Goal: Task Accomplishment & Management: Use online tool/utility

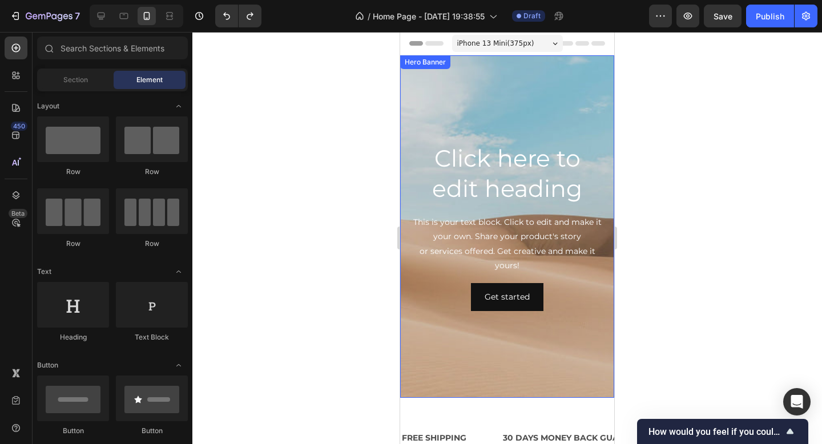
scroll to position [438, 0]
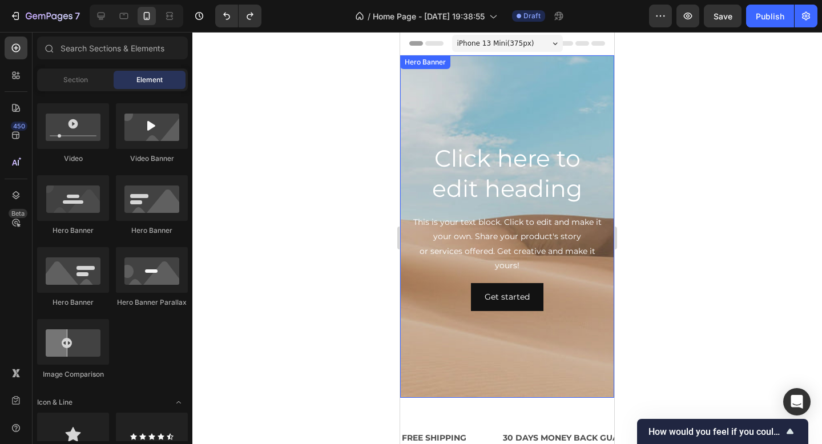
click at [515, 121] on div "Background Image" at bounding box center [507, 226] width 214 height 342
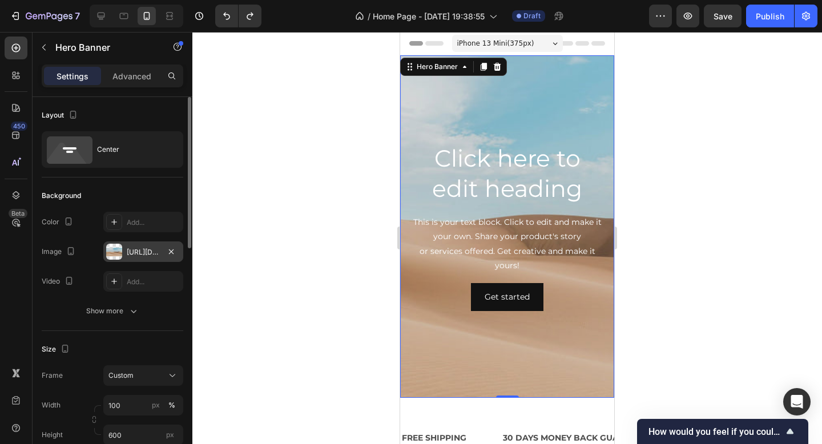
click at [132, 252] on div "[URL][DOMAIN_NAME]" at bounding box center [143, 252] width 33 height 10
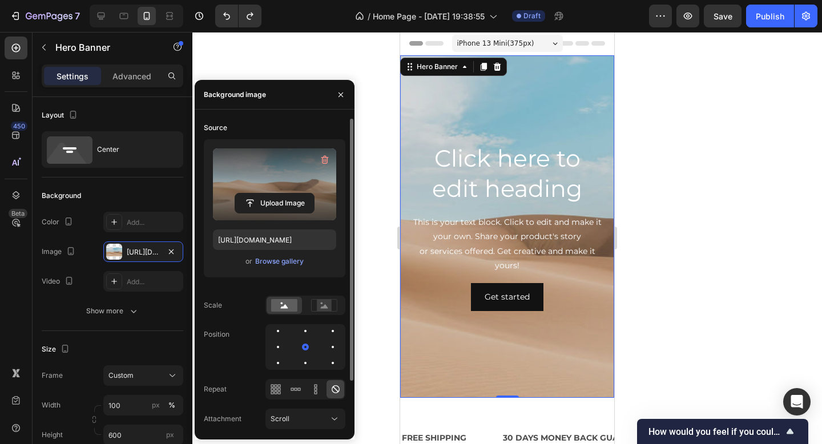
click at [297, 189] on label at bounding box center [274, 184] width 123 height 72
click at [297, 193] on input "file" at bounding box center [274, 202] width 79 height 19
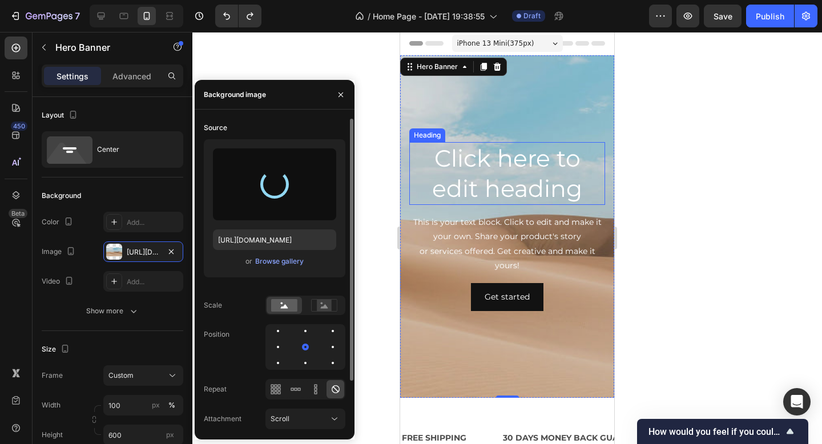
type input "[URL][DOMAIN_NAME]"
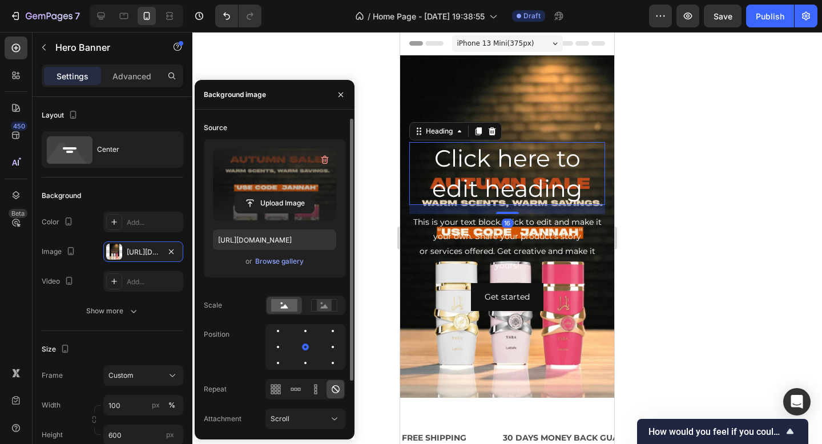
click at [534, 179] on h2 "Click here to edit heading" at bounding box center [507, 173] width 196 height 63
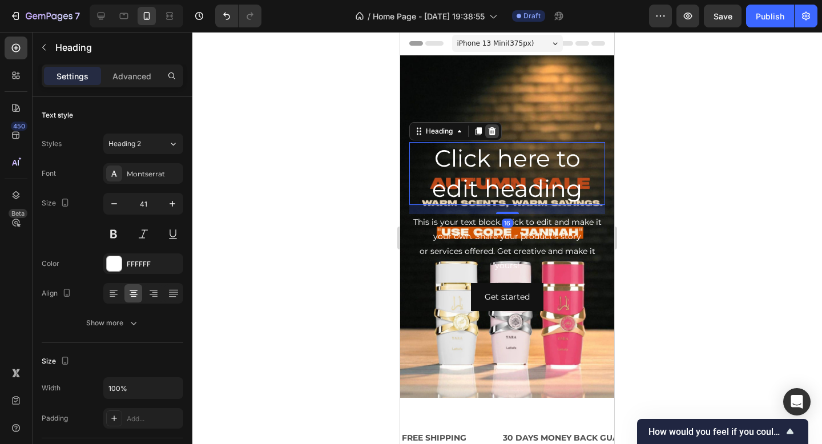
click at [490, 130] on icon at bounding box center [491, 131] width 7 height 8
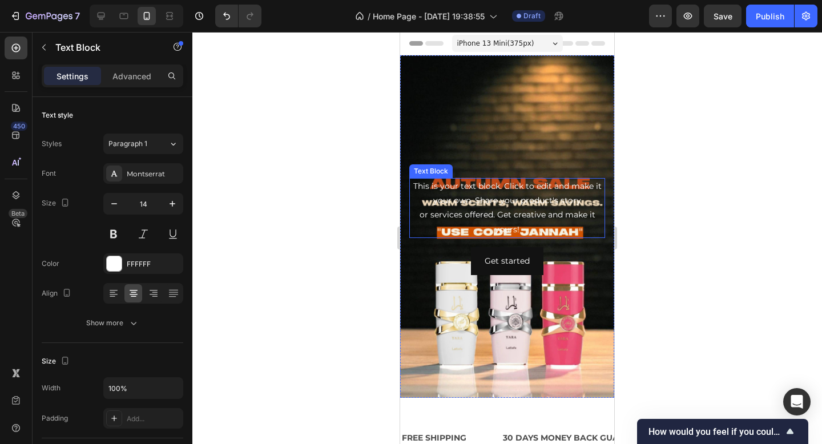
click at [512, 201] on div "This is your text block. Click to edit and make it your own. Share your product…" at bounding box center [507, 208] width 196 height 60
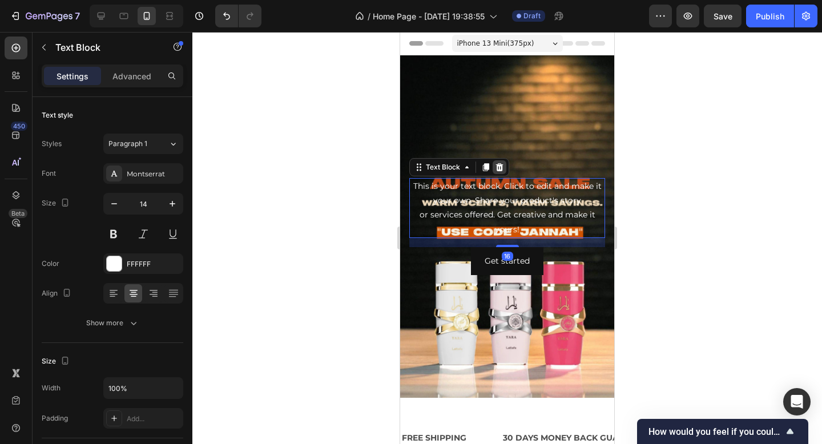
click at [502, 163] on icon at bounding box center [499, 167] width 9 height 9
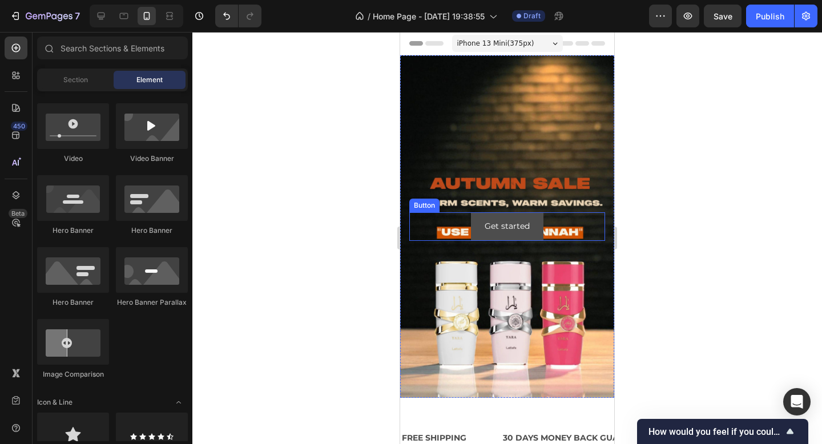
click at [514, 235] on button "Get started" at bounding box center [507, 226] width 72 height 28
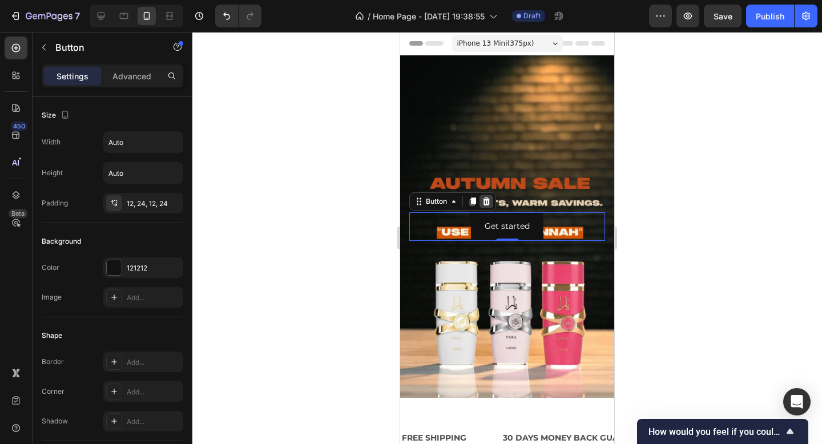
click at [489, 201] on icon at bounding box center [486, 201] width 9 height 9
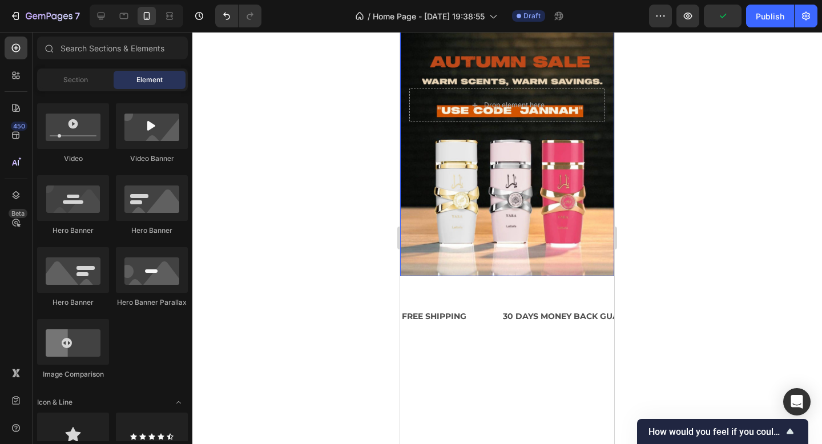
scroll to position [0, 0]
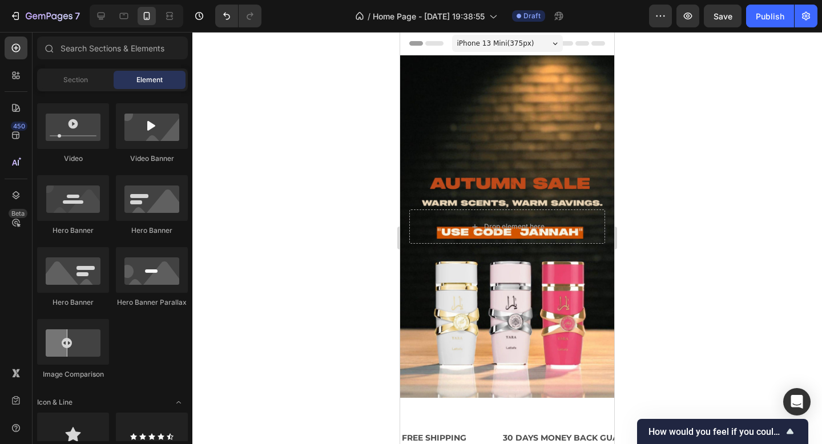
click at [683, 176] on div at bounding box center [506, 238] width 629 height 412
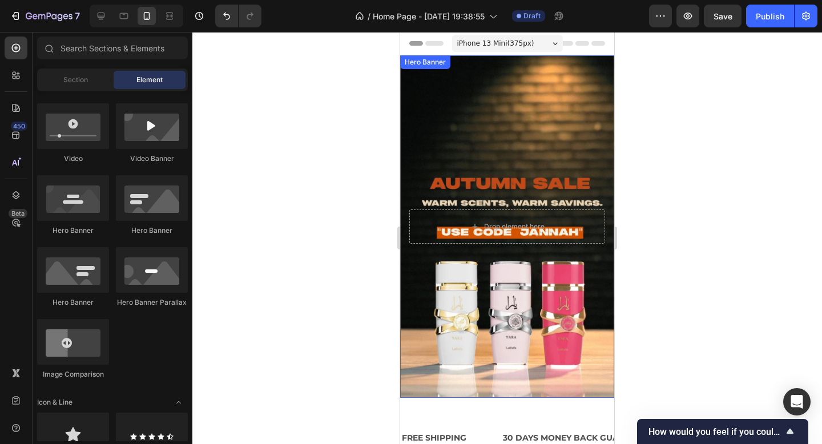
click at [680, 95] on div at bounding box center [506, 238] width 629 height 412
click at [579, 107] on div "Background Image" at bounding box center [507, 226] width 214 height 342
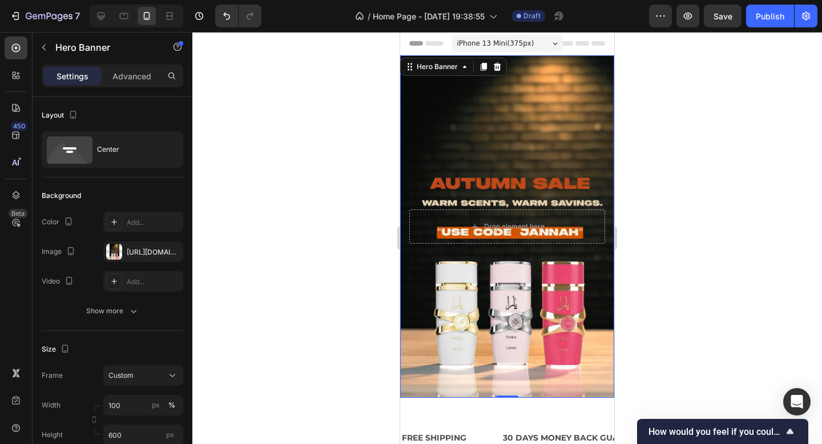
click at [527, 46] on span "iPhone 13 Mini ( 375 px)" at bounding box center [495, 43] width 77 height 11
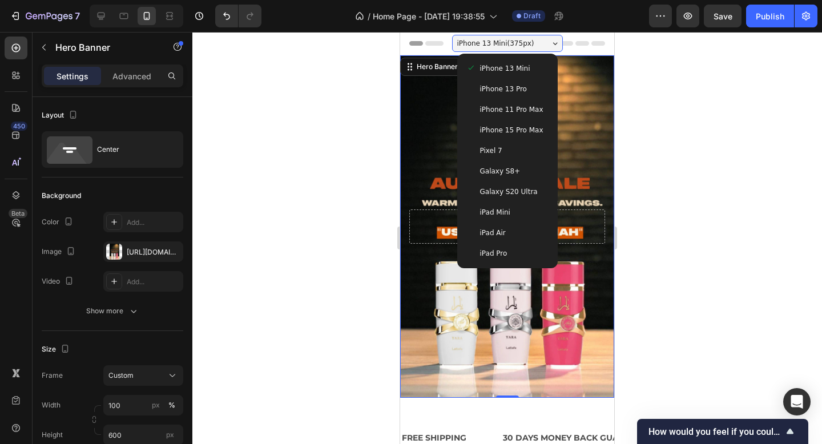
click at [518, 86] on span "iPhone 13 Pro" at bounding box center [503, 88] width 47 height 11
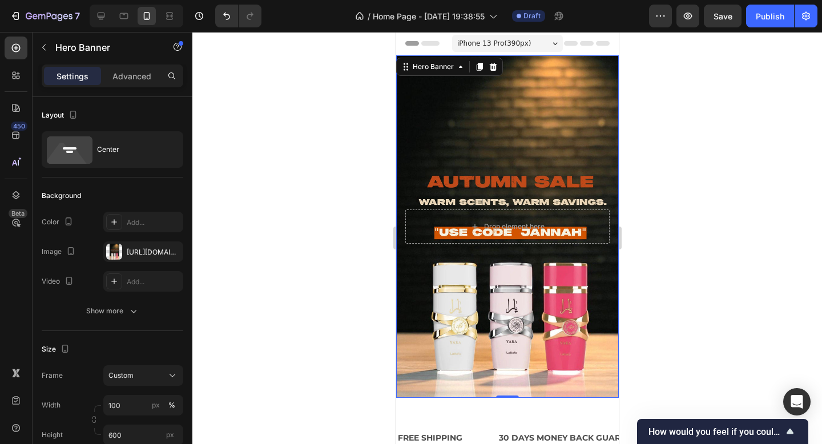
click at [522, 42] on span "iPhone 13 Pro ( 390 px)" at bounding box center [494, 43] width 74 height 11
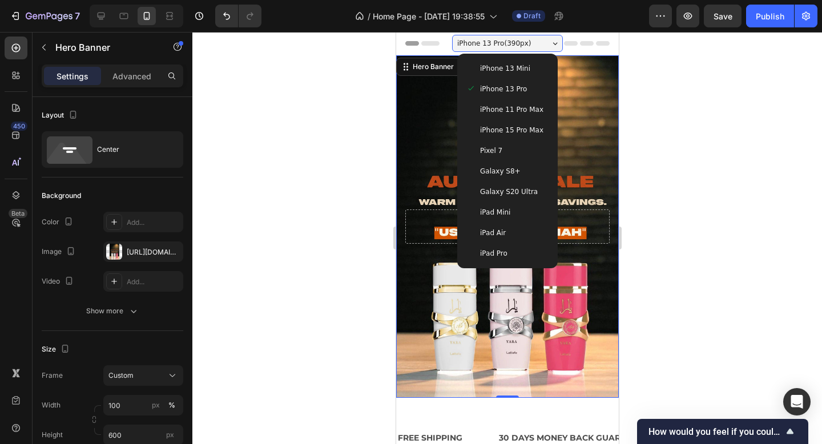
click at [518, 105] on span "iPhone 11 Pro Max" at bounding box center [510, 109] width 63 height 11
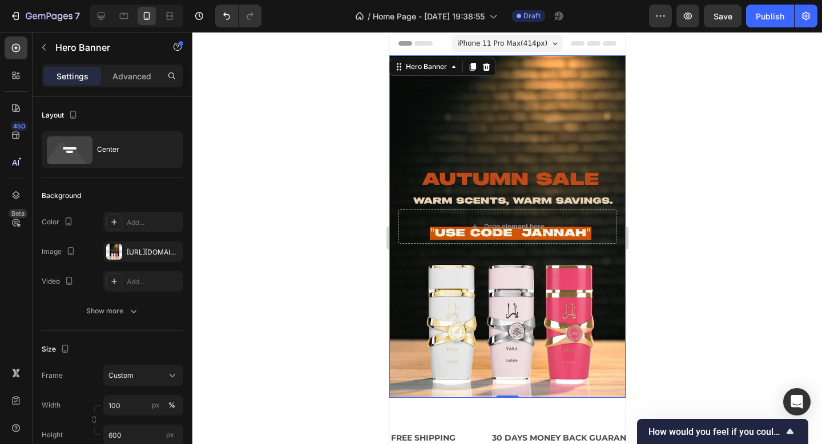
click at [523, 43] on span "iPhone 11 Pro Max ( 414 px)" at bounding box center [502, 43] width 90 height 11
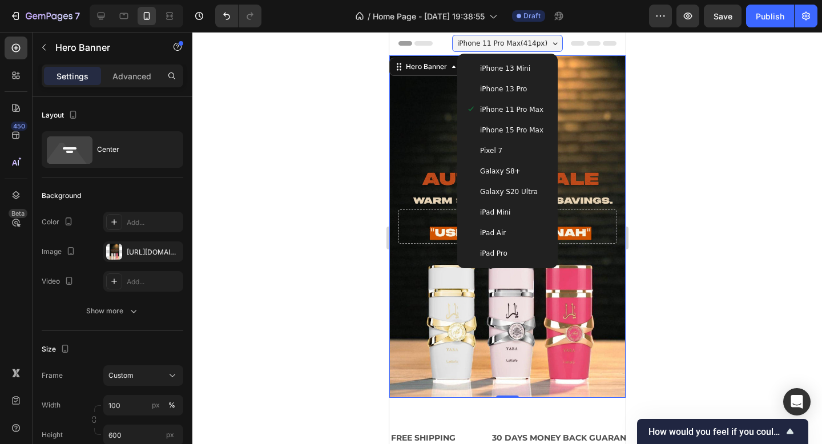
click at [516, 72] on span "iPhone 13 Mini" at bounding box center [504, 68] width 50 height 11
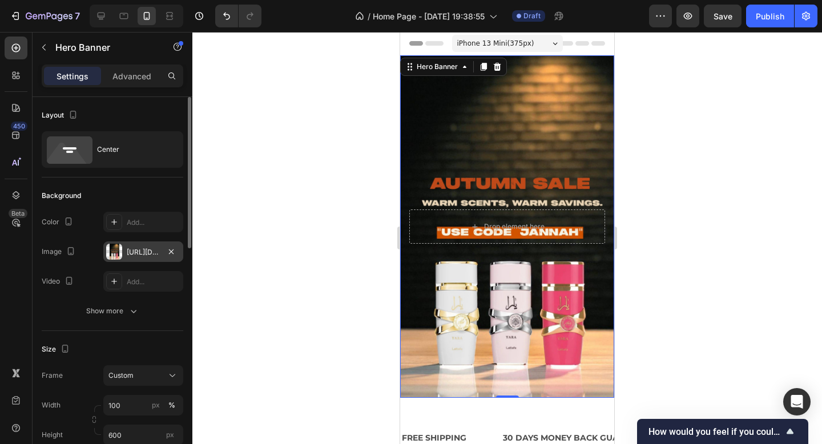
click at [133, 257] on div "[URL][DOMAIN_NAME]" at bounding box center [143, 252] width 33 height 10
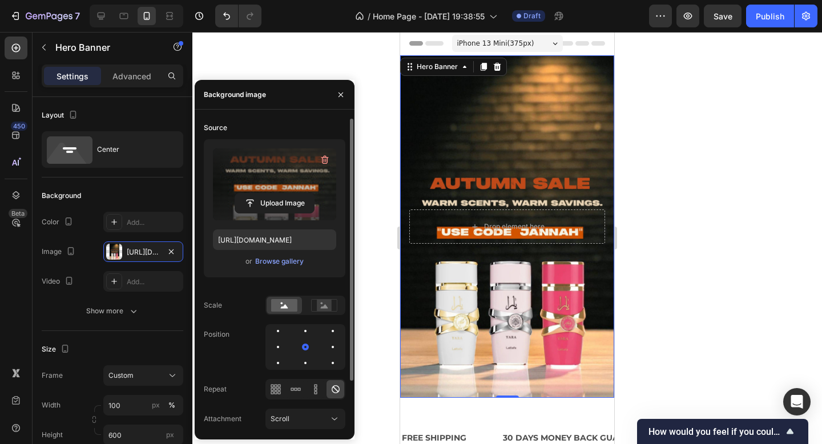
click at [284, 191] on label at bounding box center [274, 184] width 123 height 72
click at [284, 193] on input "file" at bounding box center [274, 202] width 79 height 19
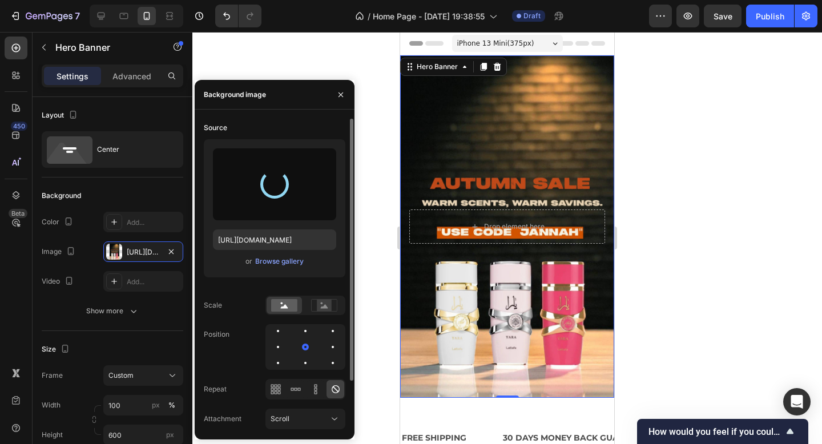
type input "[URL][DOMAIN_NAME]"
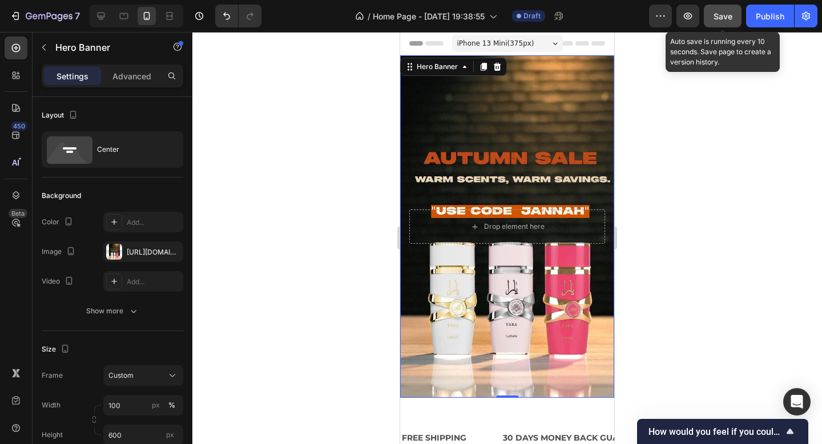
click at [728, 22] on button "Save" at bounding box center [723, 16] width 38 height 23
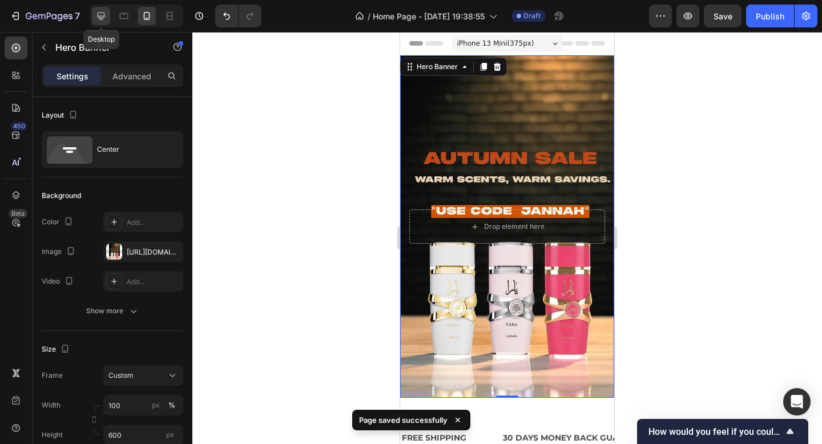
click at [102, 19] on icon at bounding box center [101, 16] width 7 height 7
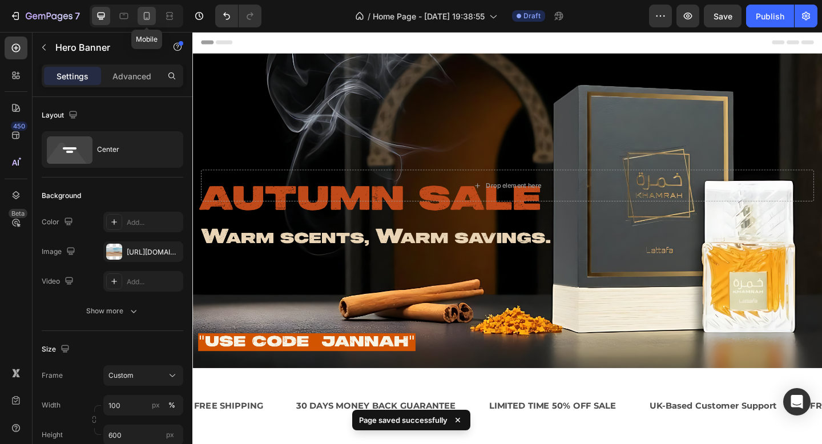
click at [152, 18] on div at bounding box center [147, 16] width 18 height 18
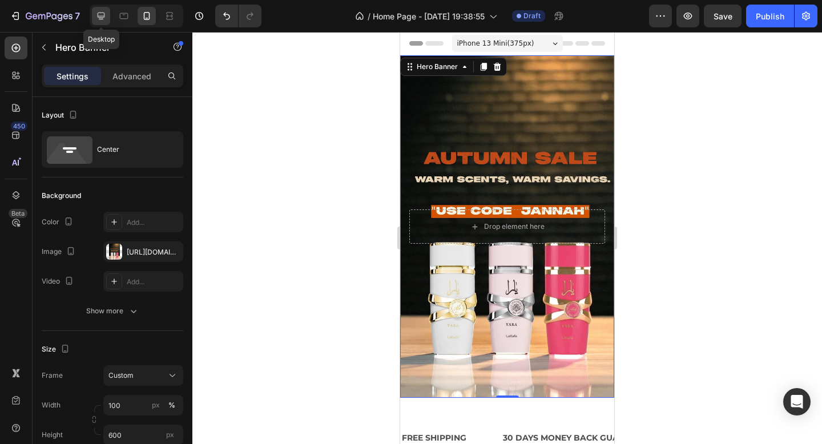
click at [105, 13] on icon at bounding box center [100, 15] width 11 height 11
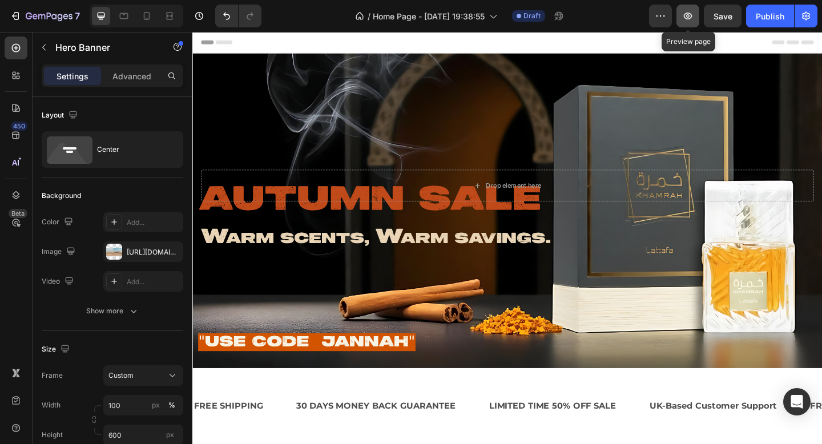
click at [680, 18] on button "button" at bounding box center [687, 16] width 23 height 23
click at [145, 17] on icon at bounding box center [146, 15] width 11 height 11
type input "100%"
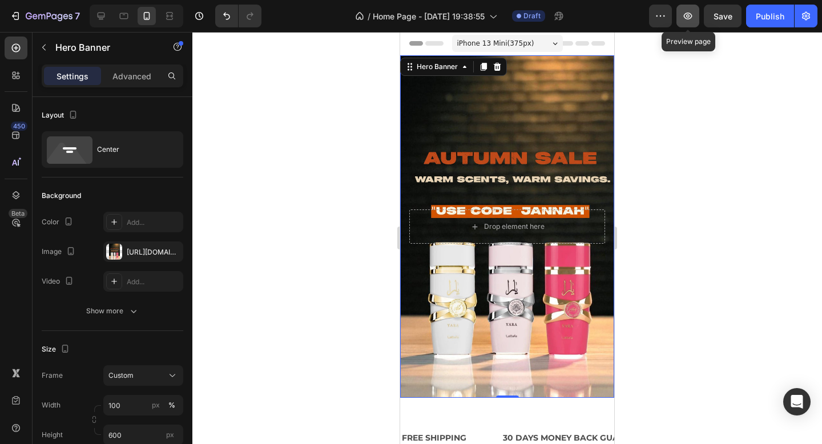
click at [691, 22] on button "button" at bounding box center [687, 16] width 23 height 23
click at [360, 196] on div at bounding box center [506, 238] width 629 height 412
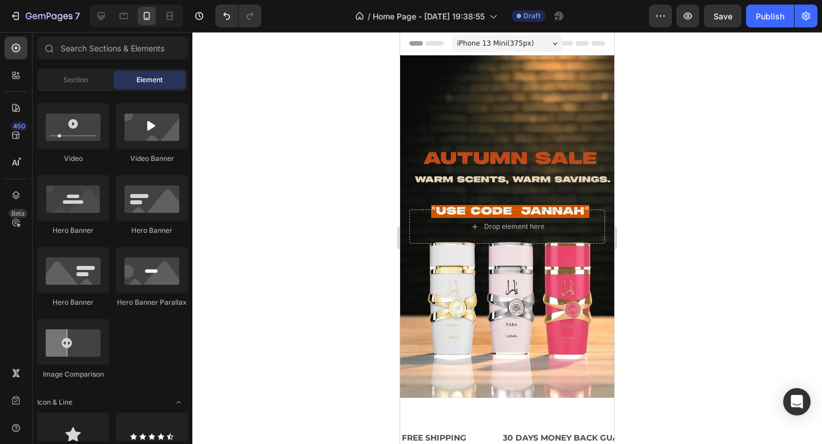
click at [112, 15] on div at bounding box center [137, 16] width 94 height 23
click at [102, 15] on icon at bounding box center [100, 15] width 11 height 11
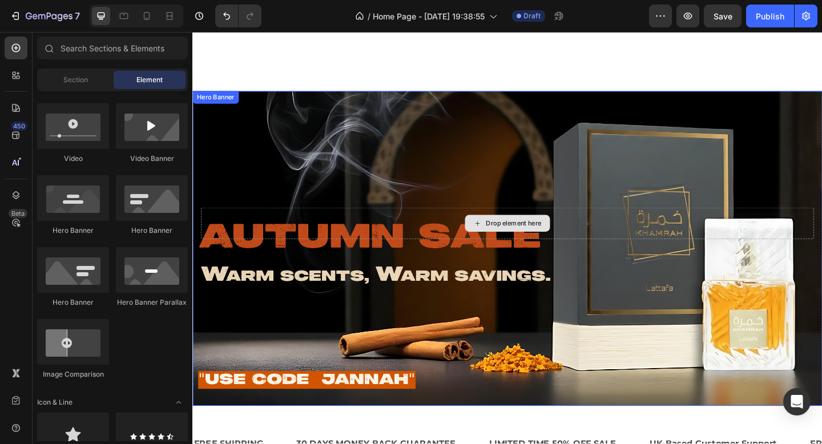
scroll to position [225, 0]
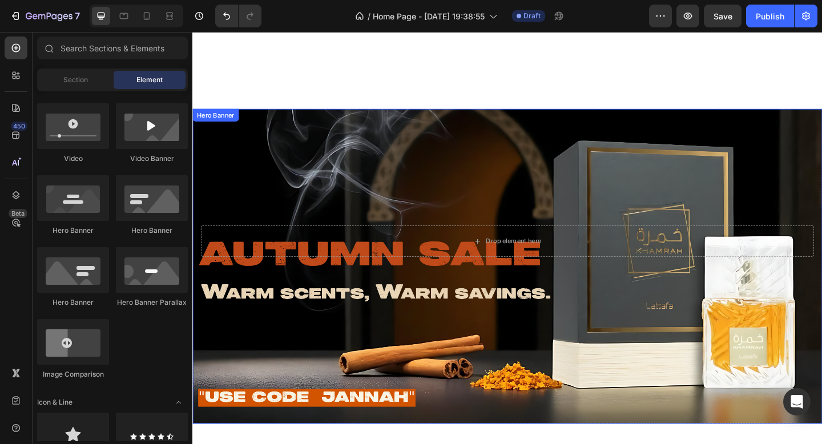
click at [539, 195] on div "Background Image" at bounding box center [534, 287] width 685 height 342
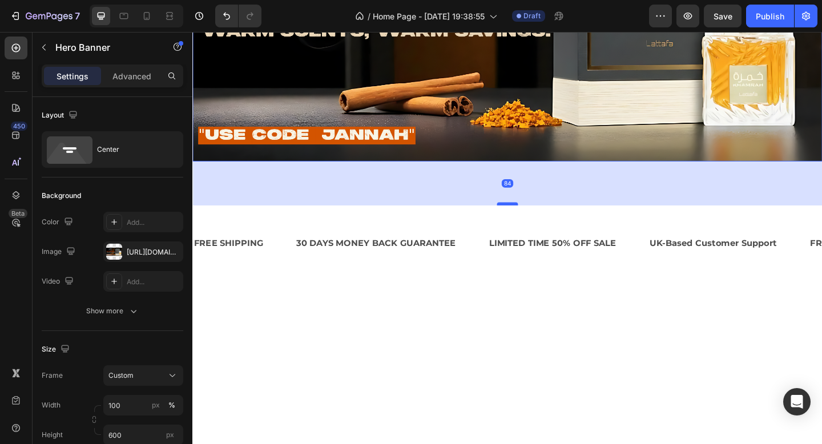
drag, startPoint x: 536, startPoint y: 172, endPoint x: 536, endPoint y: 220, distance: 47.9
click at [536, 220] on div at bounding box center [534, 218] width 23 height 3
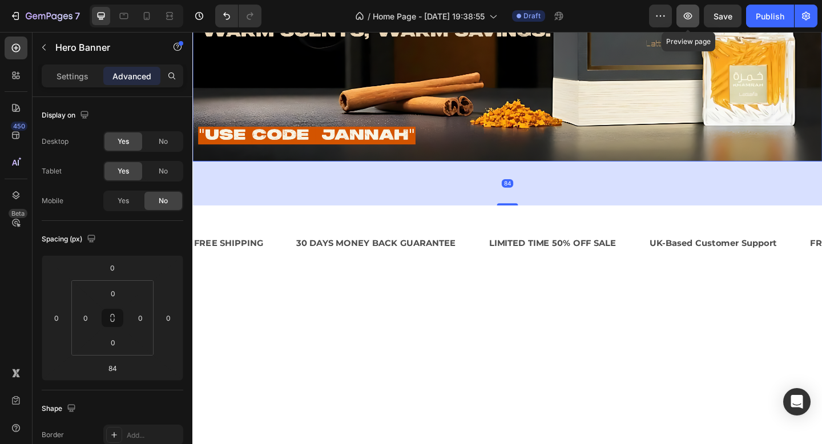
click at [688, 13] on icon "button" at bounding box center [688, 16] width 9 height 7
click at [538, 217] on div "84" at bounding box center [534, 197] width 685 height 48
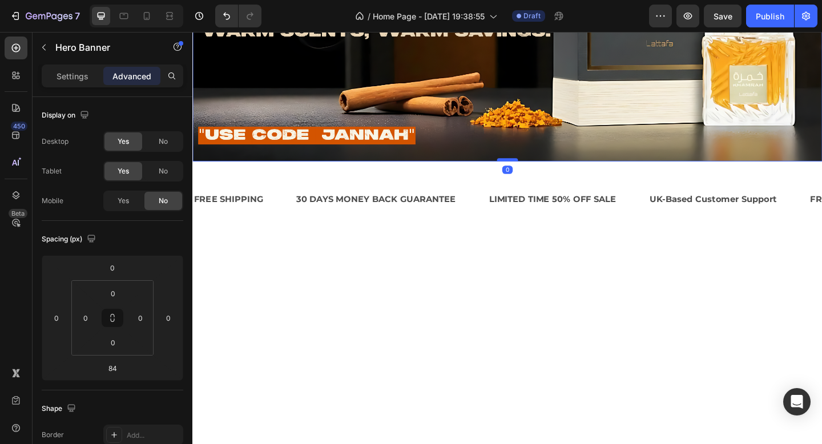
drag, startPoint x: 535, startPoint y: 220, endPoint x: 536, endPoint y: 172, distance: 47.9
click at [536, 172] on div at bounding box center [534, 170] width 23 height 3
type input "0"
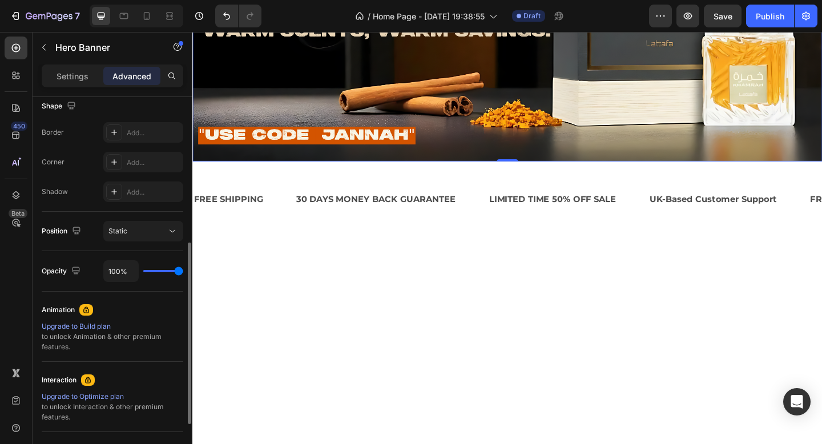
scroll to position [303, 0]
click at [134, 135] on div "Add..." at bounding box center [154, 132] width 54 height 10
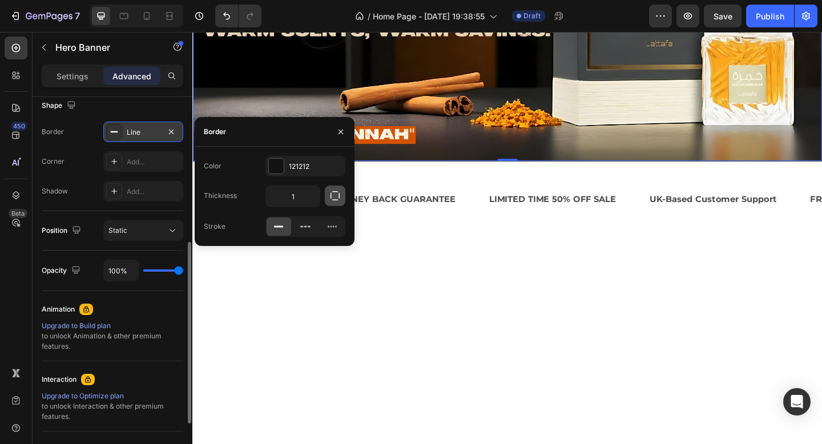
click at [336, 196] on icon "button" at bounding box center [334, 195] width 11 height 11
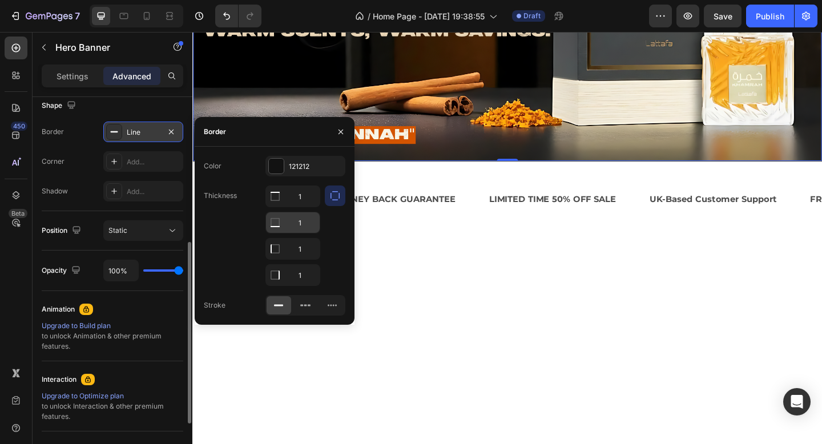
click at [302, 226] on input "1" at bounding box center [293, 222] width 54 height 21
click at [313, 136] on div "Border" at bounding box center [275, 132] width 160 height 30
click at [337, 135] on icon "button" at bounding box center [340, 131] width 9 height 9
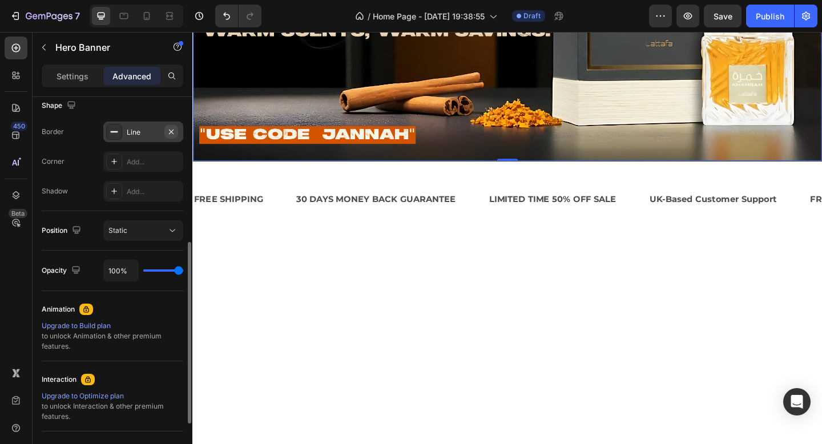
click at [175, 131] on icon "button" at bounding box center [171, 131] width 9 height 9
click at [158, 175] on div "Border Add... Corner Add... Shadow Add..." at bounding box center [113, 162] width 142 height 80
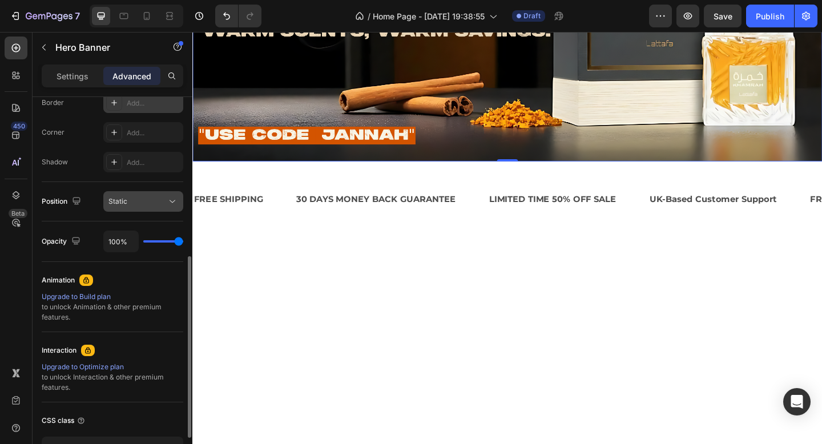
click at [152, 200] on div "Static" at bounding box center [137, 201] width 58 height 10
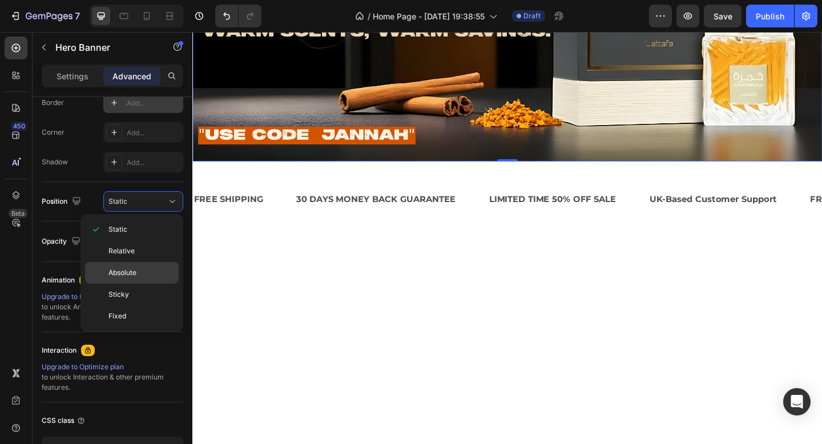
click at [128, 265] on div "Absolute" at bounding box center [132, 273] width 94 height 22
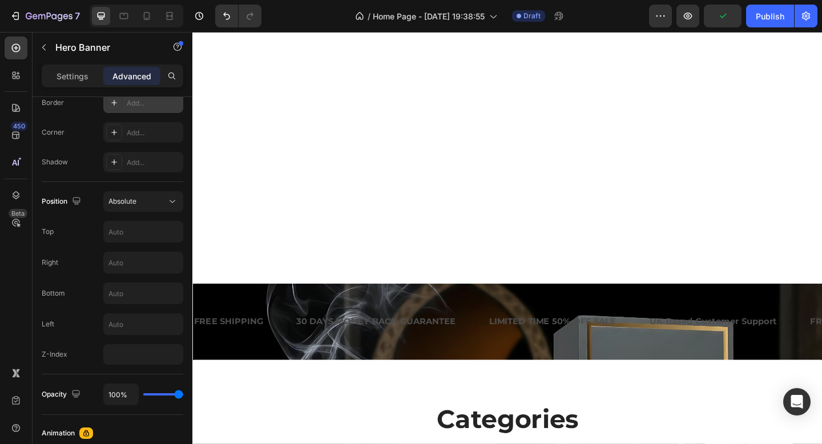
scroll to position [0, 0]
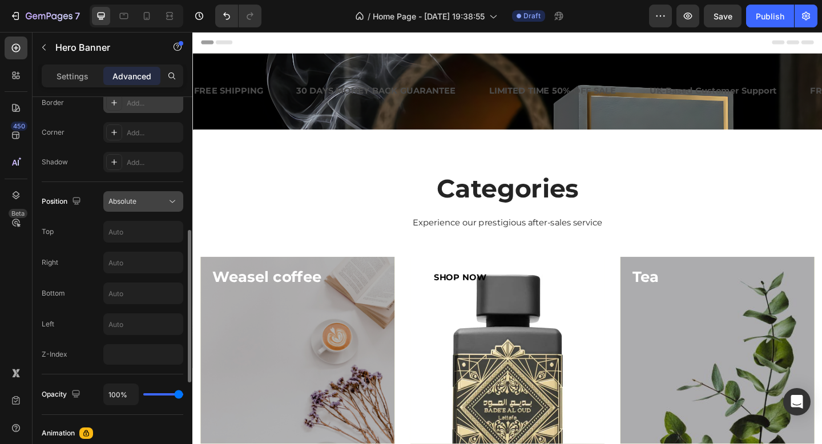
click at [139, 202] on div "Absolute" at bounding box center [137, 201] width 58 height 10
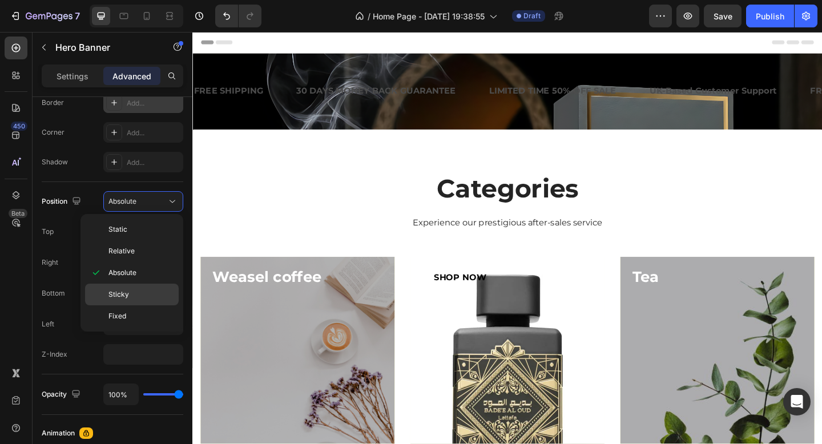
click at [120, 288] on div "Sticky" at bounding box center [132, 295] width 94 height 22
type input "0"
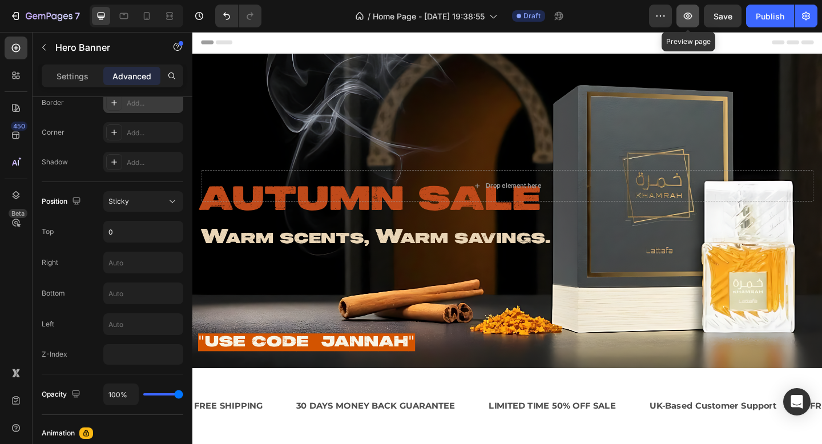
click at [687, 18] on icon "button" at bounding box center [687, 15] width 11 height 11
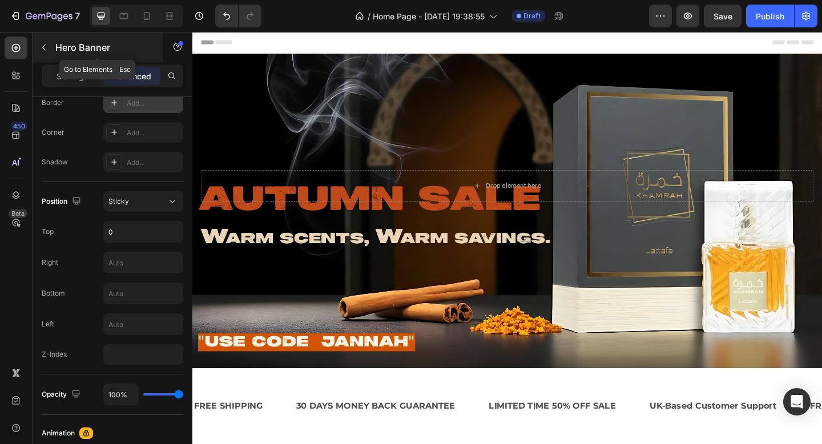
click at [56, 45] on p "Hero Banner" at bounding box center [103, 48] width 97 height 14
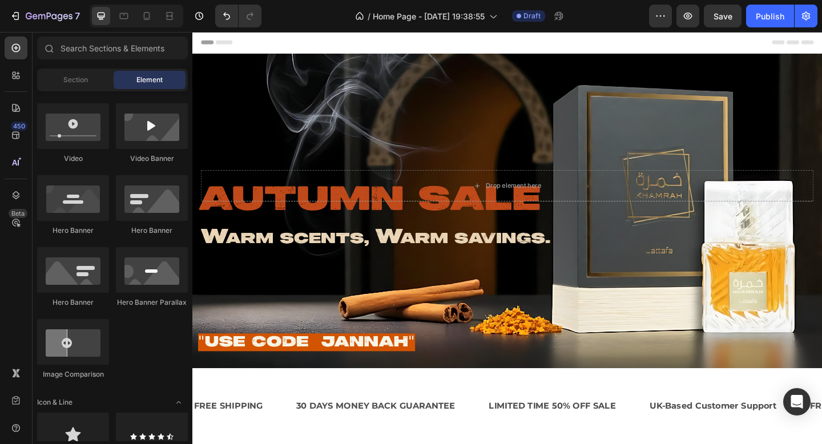
click at [263, 98] on div "Background Image" at bounding box center [534, 226] width 685 height 342
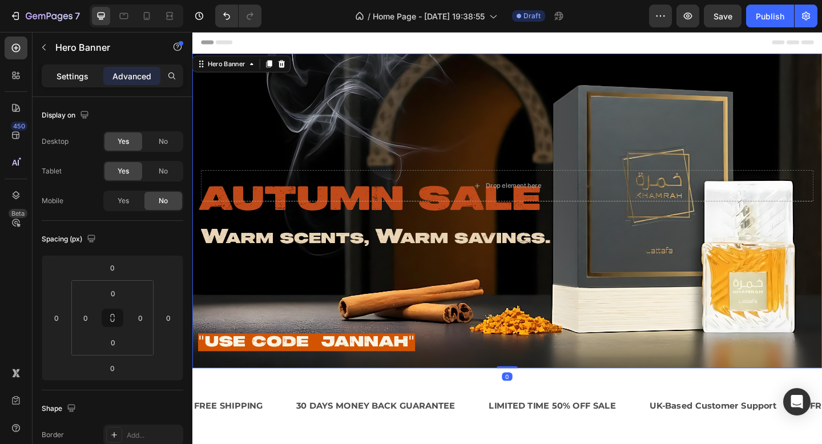
click at [75, 71] on p "Settings" at bounding box center [72, 76] width 32 height 12
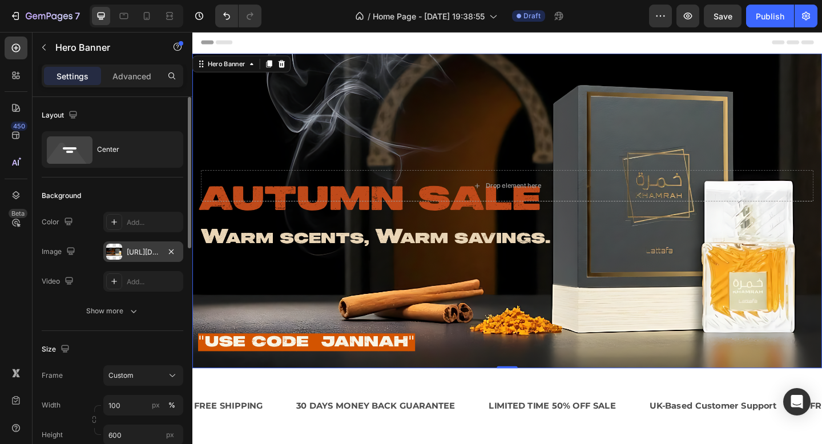
click at [138, 252] on div "[URL][DOMAIN_NAME]" at bounding box center [143, 252] width 33 height 10
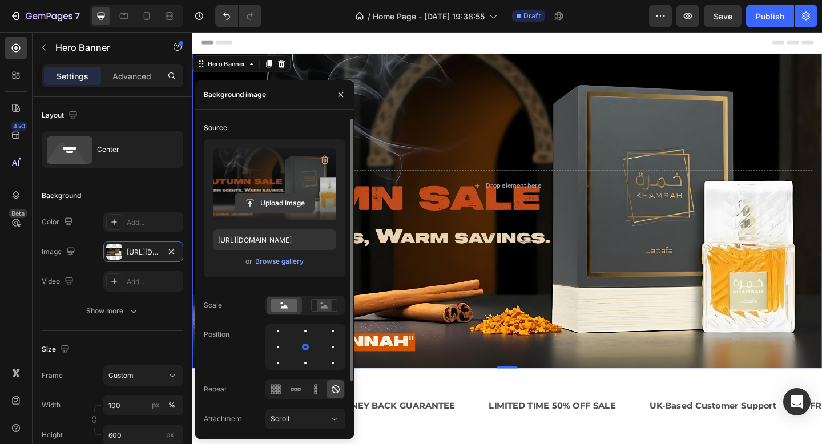
click at [283, 199] on input "file" at bounding box center [274, 202] width 79 height 19
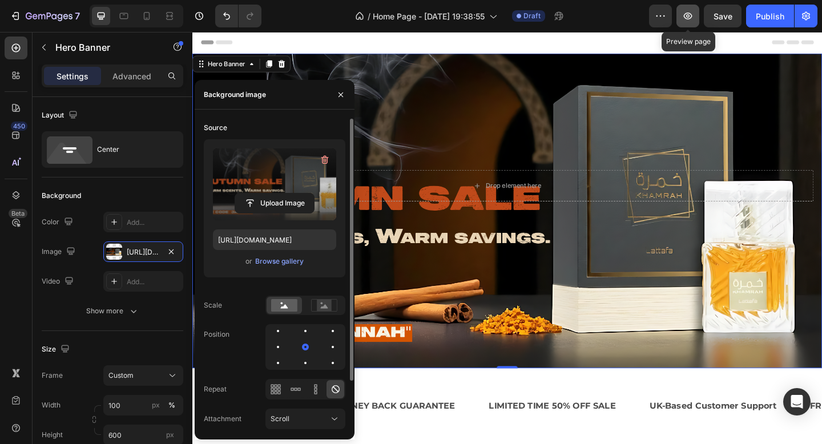
click at [688, 21] on icon "button" at bounding box center [687, 15] width 11 height 11
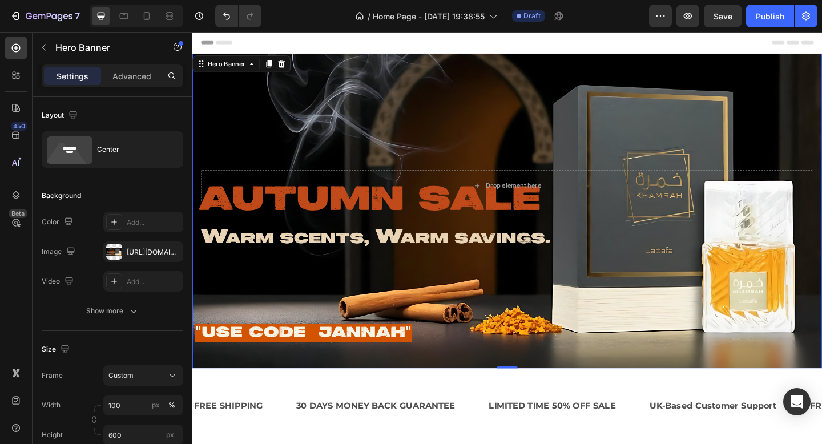
click at [305, 127] on div "Background Image" at bounding box center [534, 226] width 685 height 342
click at [146, 255] on div "[URL][DOMAIN_NAME]" at bounding box center [143, 252] width 33 height 10
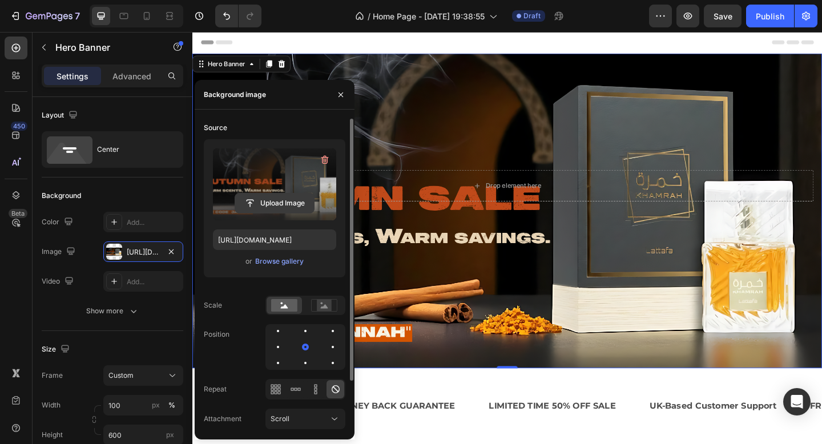
click at [270, 204] on input "file" at bounding box center [274, 202] width 79 height 19
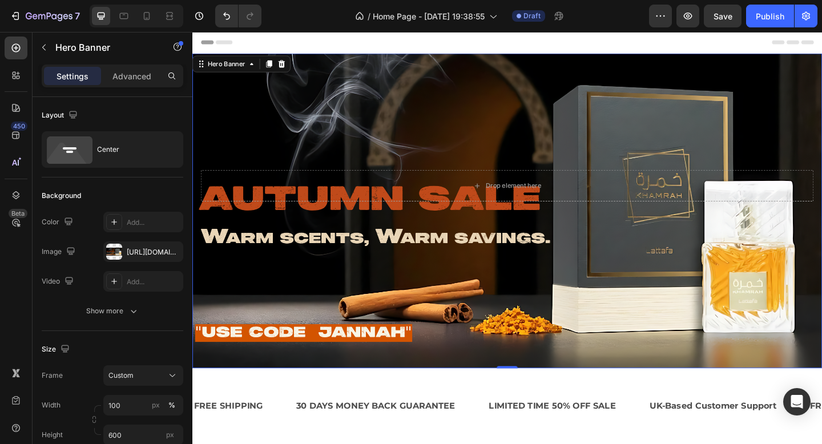
click at [436, 136] on div "Background Image" at bounding box center [534, 226] width 685 height 342
drag, startPoint x: 143, startPoint y: 247, endPoint x: 149, endPoint y: 245, distance: 6.1
click at [143, 247] on div "[URL][DOMAIN_NAME]" at bounding box center [143, 252] width 33 height 10
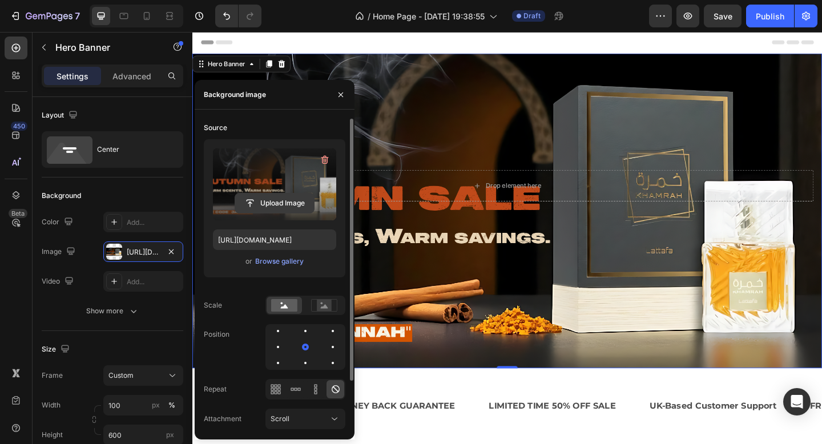
click at [265, 199] on input "file" at bounding box center [274, 202] width 79 height 19
type input "[URL][DOMAIN_NAME]"
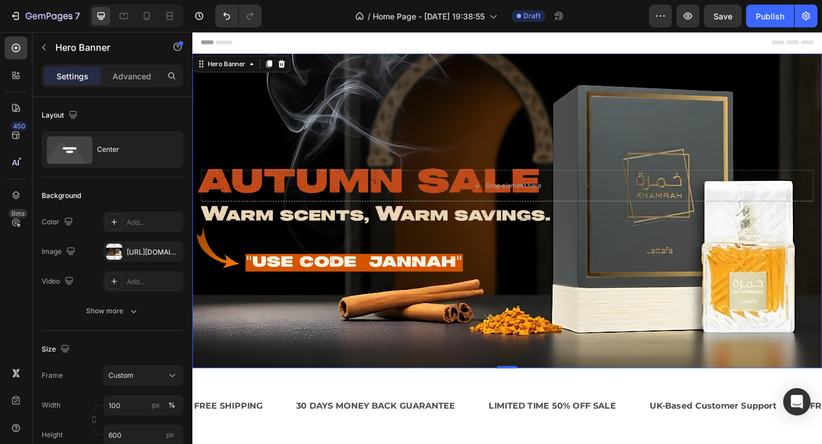
click at [498, 150] on div "Background Image" at bounding box center [534, 226] width 685 height 342
click at [691, 23] on button "button" at bounding box center [687, 16] width 23 height 23
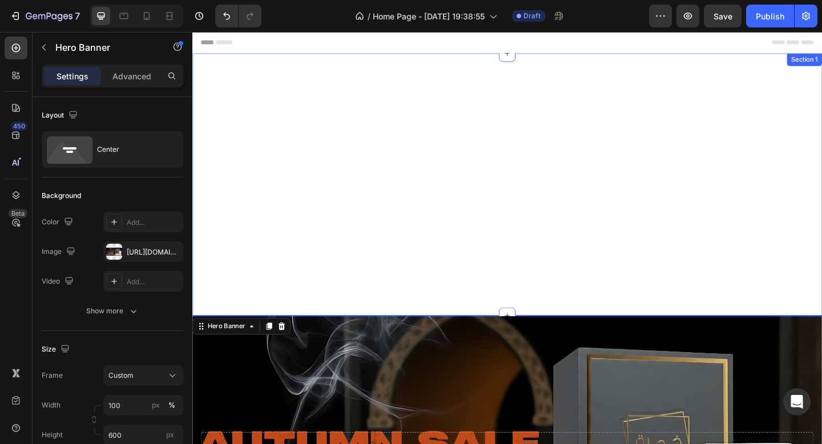
click at [473, 167] on div "Hero Banner" at bounding box center [534, 197] width 685 height 285
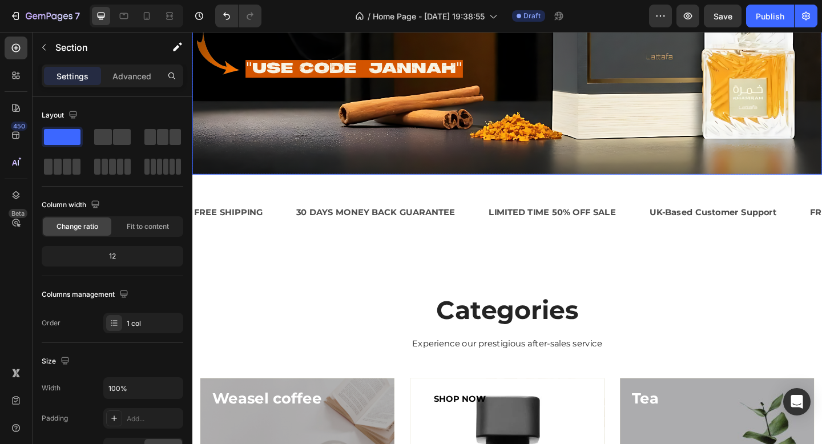
scroll to position [508, 0]
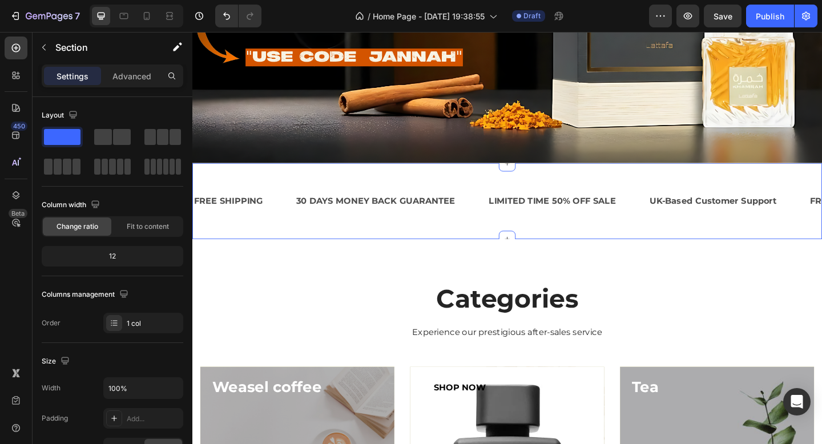
click at [566, 187] on div "FREE SHIPPING Text Block 30 DAYS MONEY BACK GUARANTEE Text Block LIMITED TIME 5…" at bounding box center [534, 216] width 685 height 83
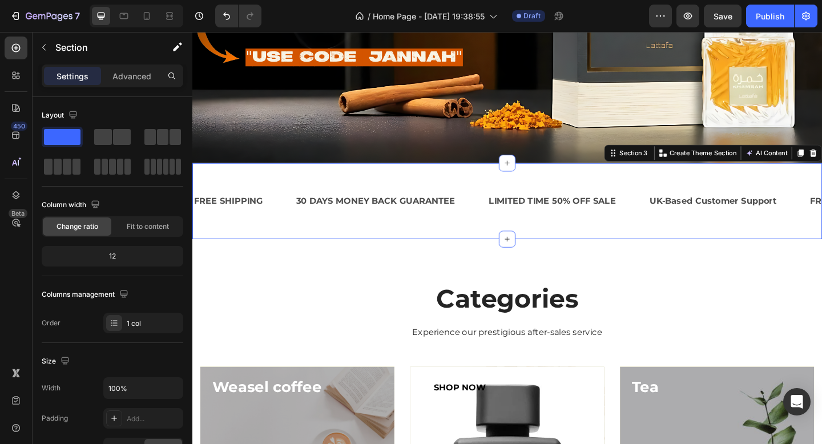
scroll to position [317, 0]
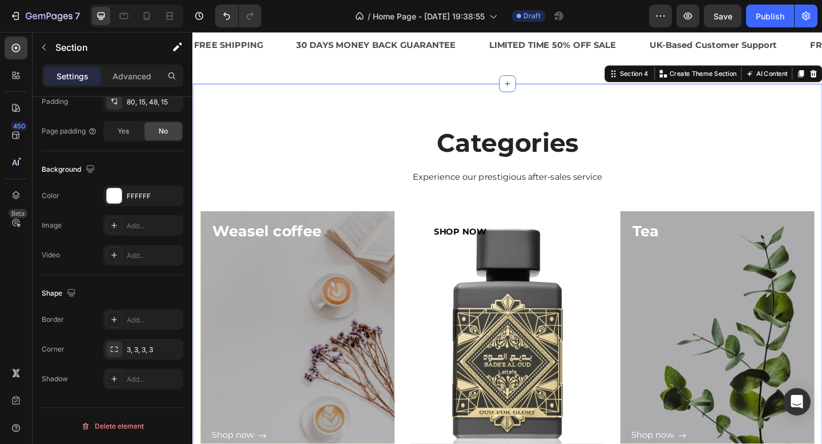
scroll to position [682, 0]
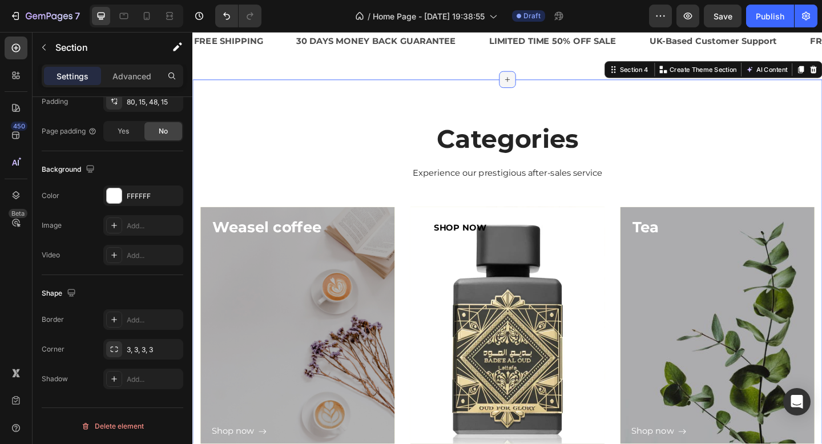
click at [537, 82] on icon at bounding box center [534, 83] width 9 height 9
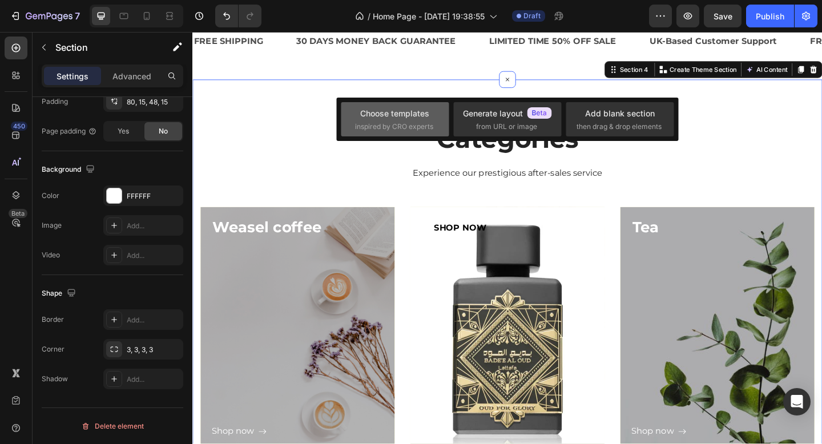
click at [395, 112] on div "Choose templates" at bounding box center [394, 113] width 69 height 12
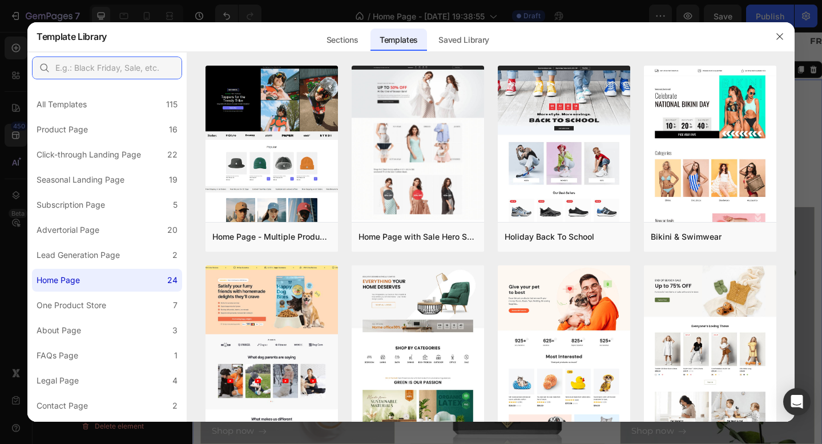
click at [116, 71] on input "text" at bounding box center [107, 67] width 150 height 23
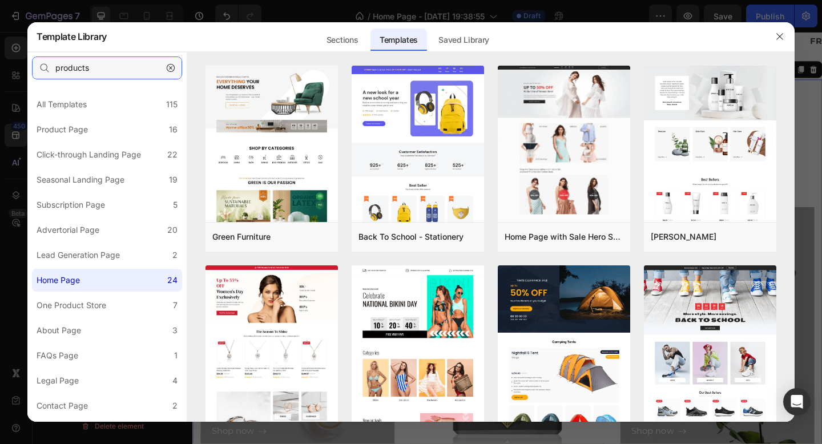
type input "products"
click at [165, 66] on button "button" at bounding box center [170, 68] width 18 height 18
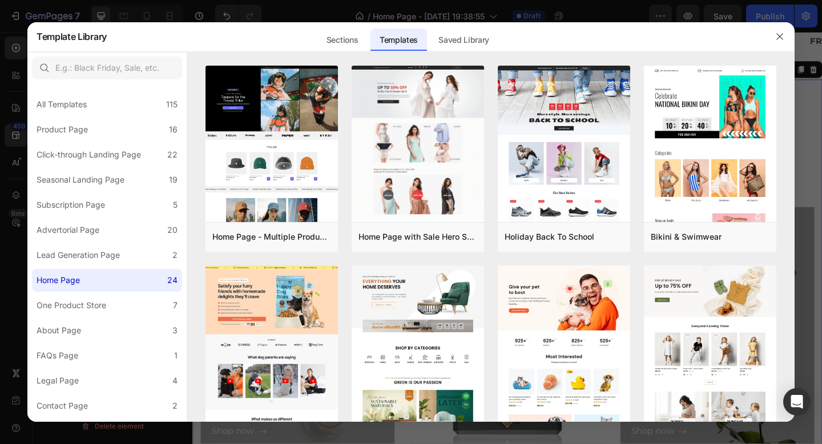
click at [369, 46] on div "Sections Templates Existing pages Saved Library Templates Saved Library" at bounding box center [407, 37] width 601 height 30
click at [341, 41] on div "Sections" at bounding box center [342, 40] width 50 height 23
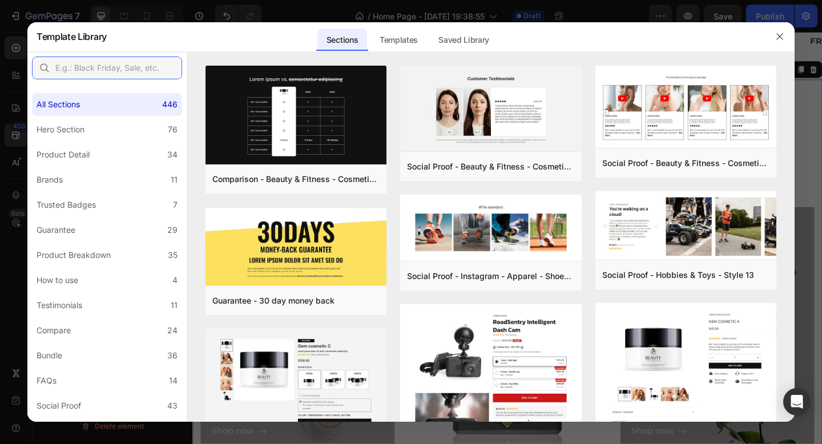
click at [124, 65] on input "text" at bounding box center [107, 67] width 150 height 23
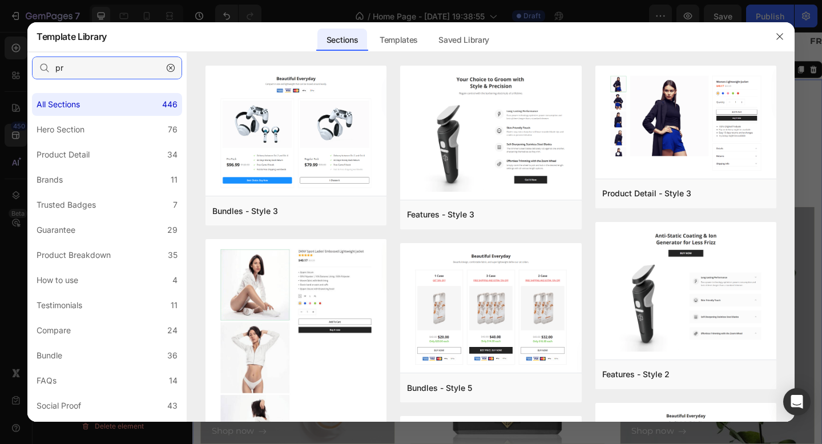
type input "p"
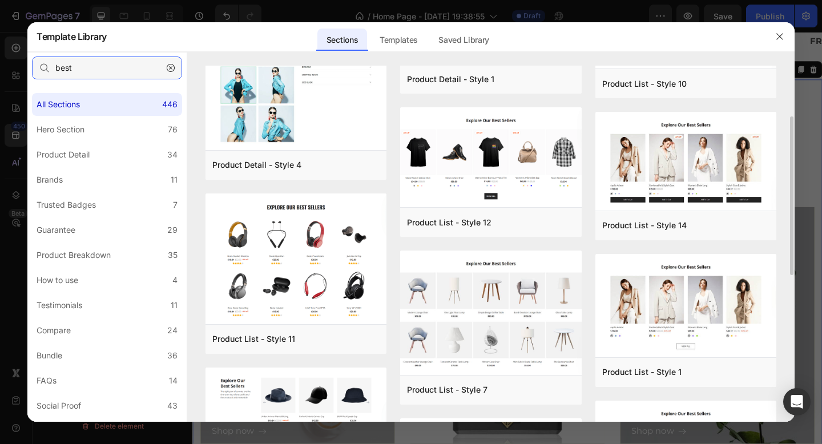
scroll to position [95, 0]
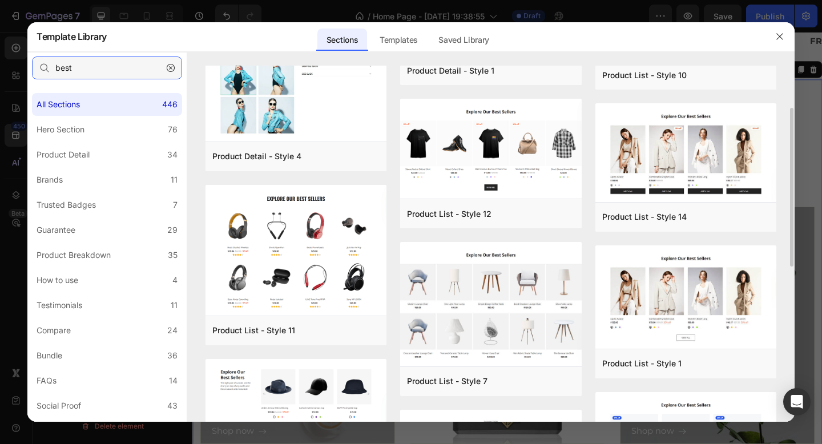
type input "best"
click at [325, 130] on img at bounding box center [295, 56] width 181 height 173
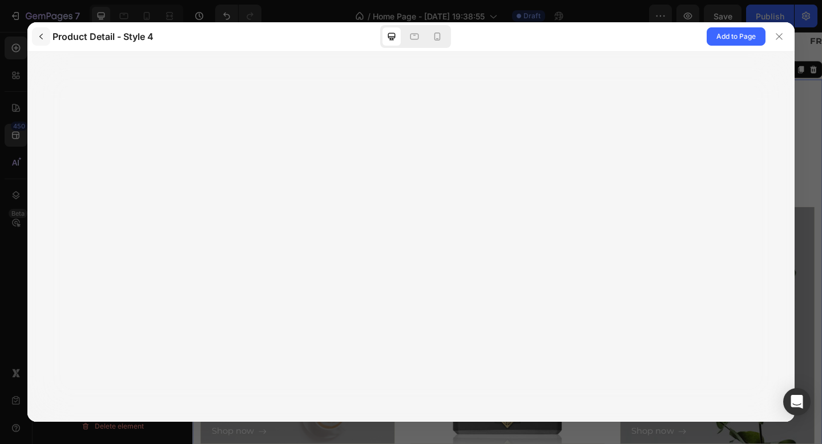
click at [44, 39] on icon "button" at bounding box center [41, 36] width 9 height 9
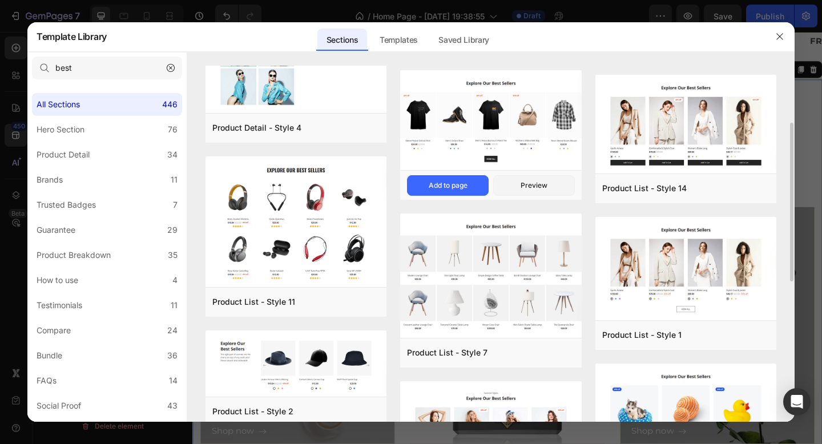
scroll to position [128, 0]
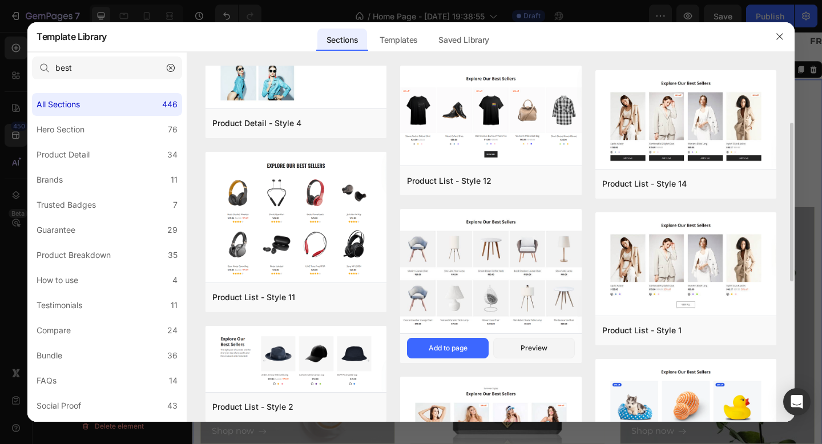
click at [455, 360] on div "Product List - Style 7 Add to page Preview" at bounding box center [490, 348] width 181 height 30
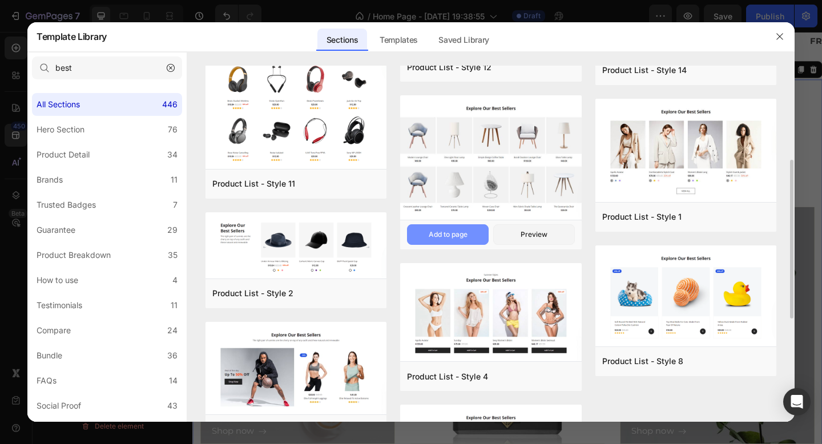
scroll to position [243, 0]
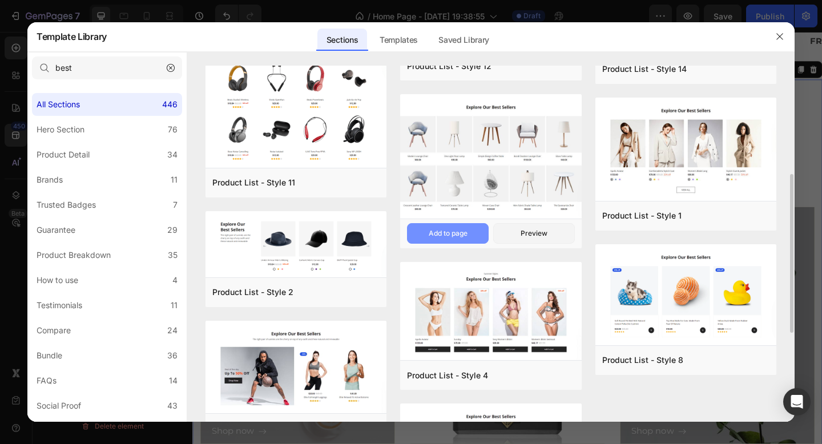
click at [450, 232] on div "Add to page" at bounding box center [448, 233] width 39 height 10
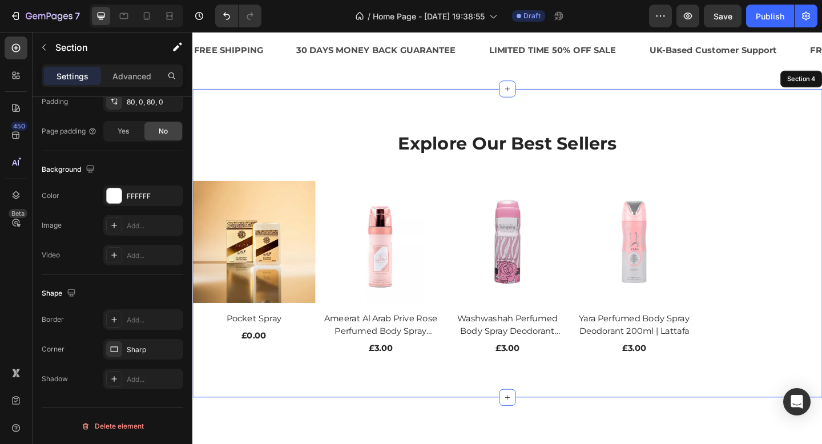
scroll to position [673, 0]
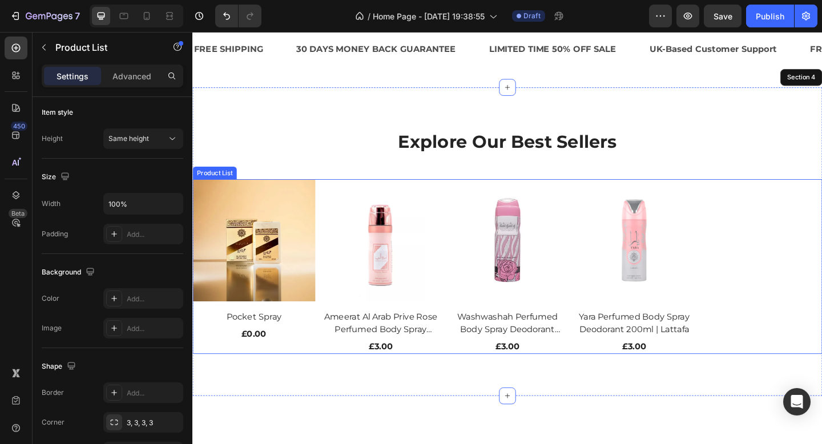
click at [785, 220] on div "(P) Images Pocket Spray (P) Title £0.00 (P) Price (P) Price Row Product List (P…" at bounding box center [534, 287] width 685 height 191
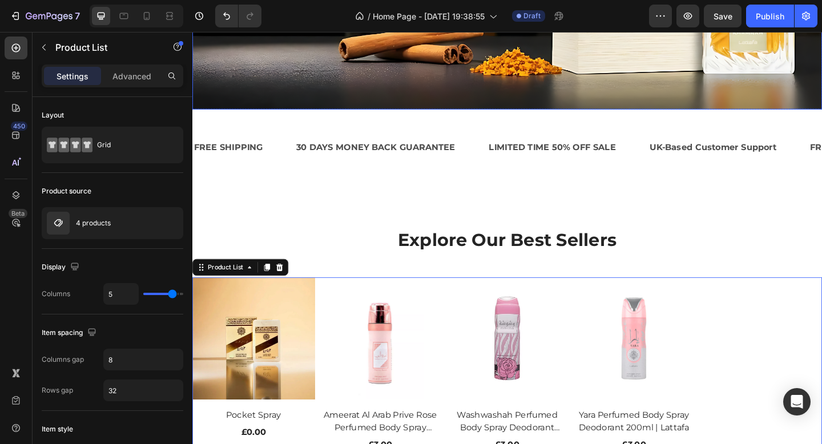
scroll to position [621, 0]
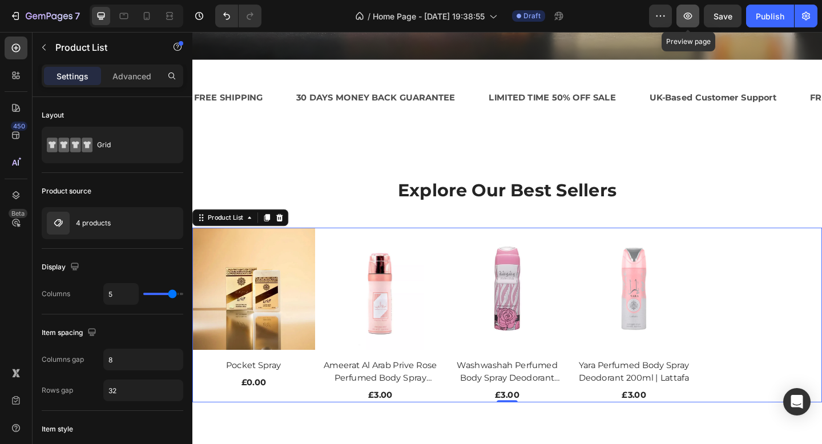
click at [693, 15] on button "button" at bounding box center [687, 16] width 23 height 23
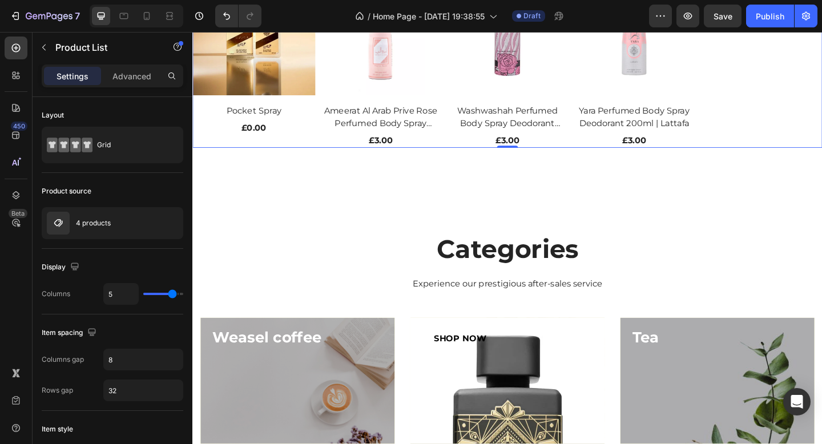
scroll to position [580, 0]
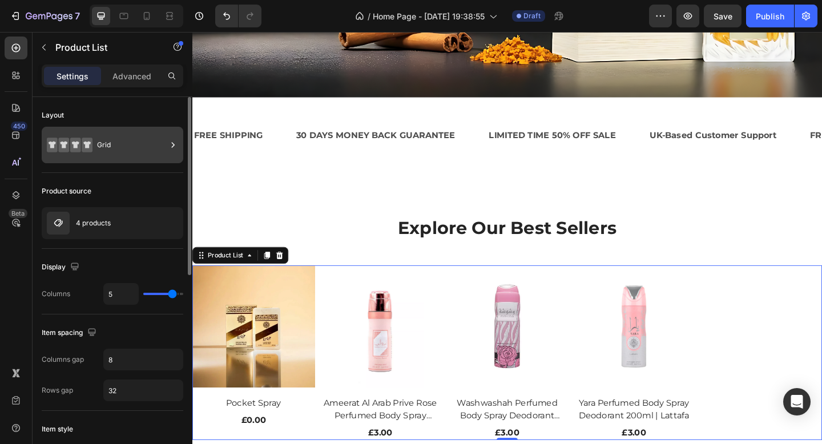
click at [115, 145] on div "Grid" at bounding box center [132, 145] width 70 height 26
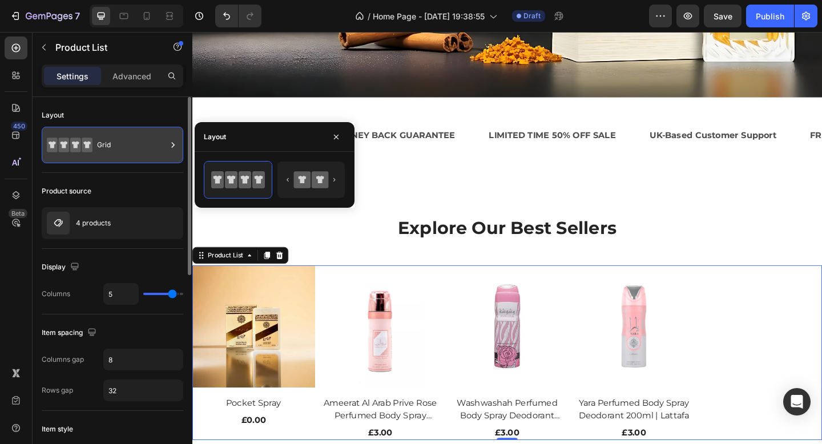
click at [129, 144] on div "Grid" at bounding box center [132, 145] width 70 height 26
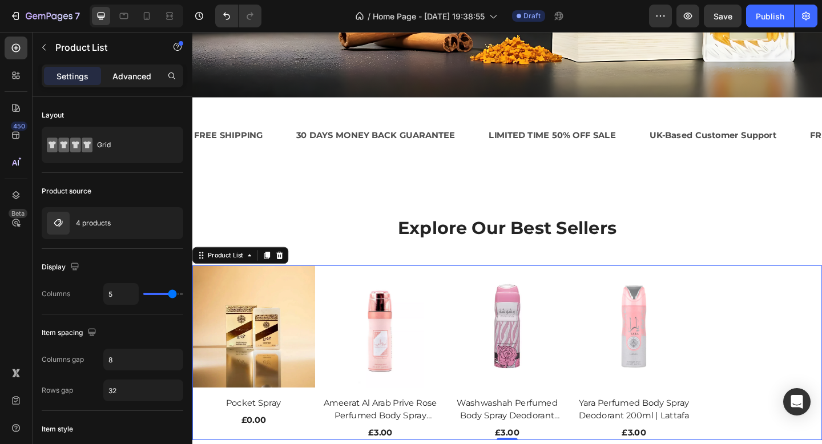
click at [125, 75] on p "Advanced" at bounding box center [131, 76] width 39 height 12
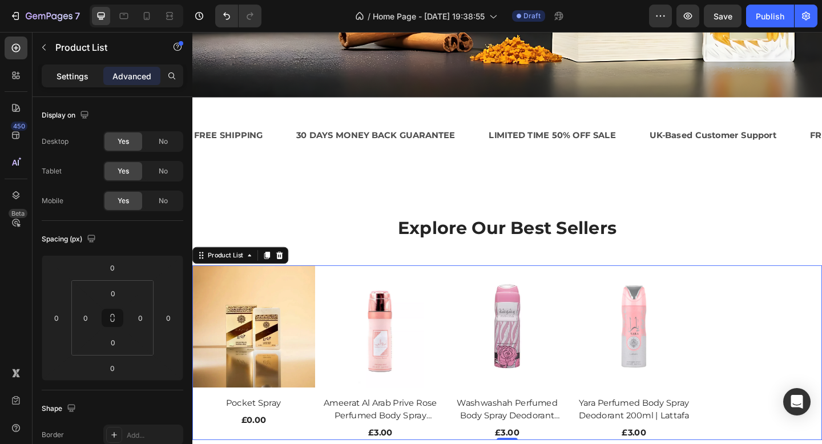
click at [90, 78] on div "Settings" at bounding box center [72, 76] width 57 height 18
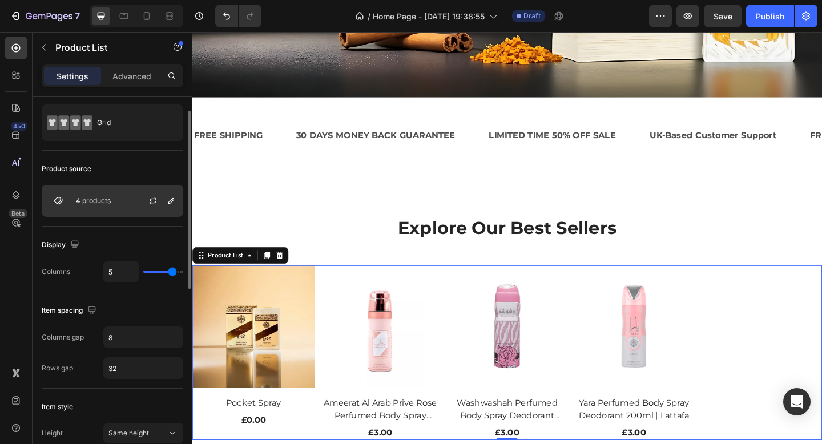
scroll to position [25, 0]
click at [124, 203] on div "4 products" at bounding box center [113, 199] width 142 height 32
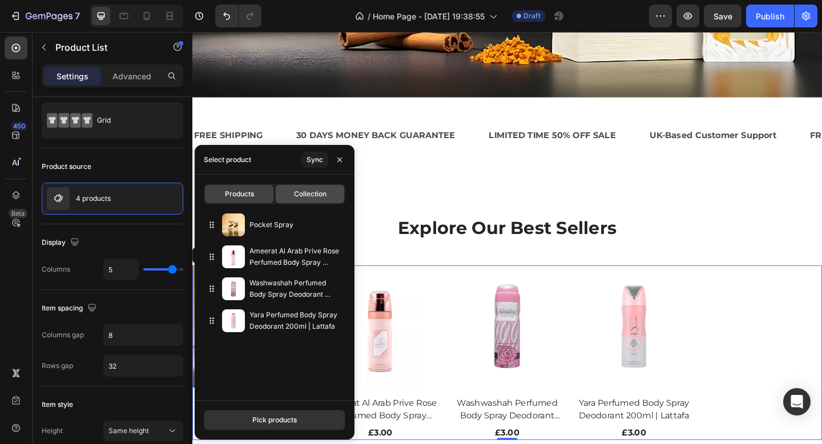
click at [294, 192] on span "Collection" at bounding box center [310, 194] width 33 height 10
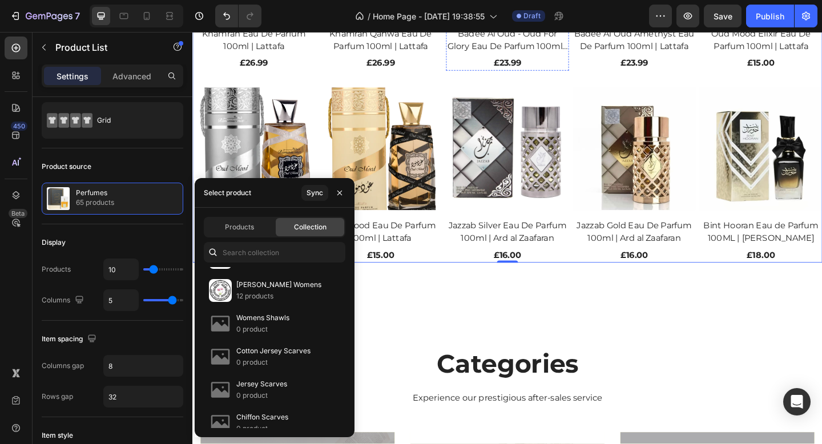
scroll to position [984, 0]
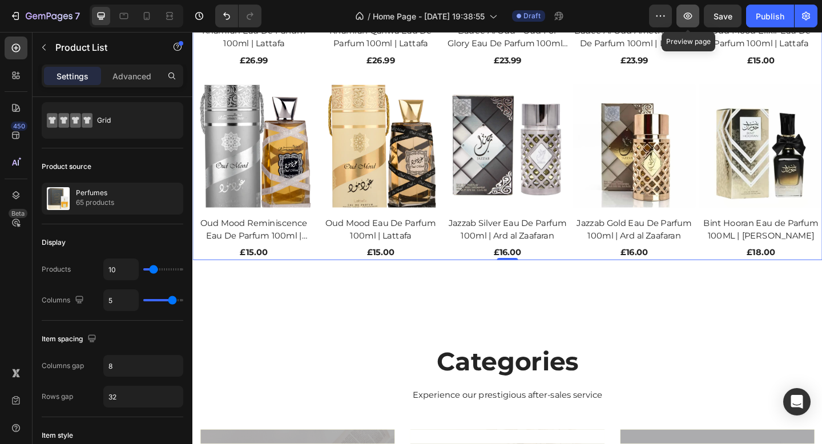
click at [685, 13] on icon "button" at bounding box center [687, 15] width 11 height 11
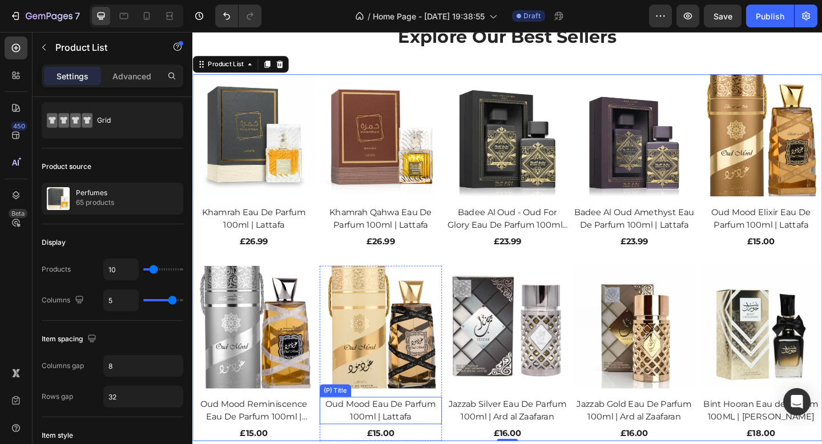
scroll to position [788, 0]
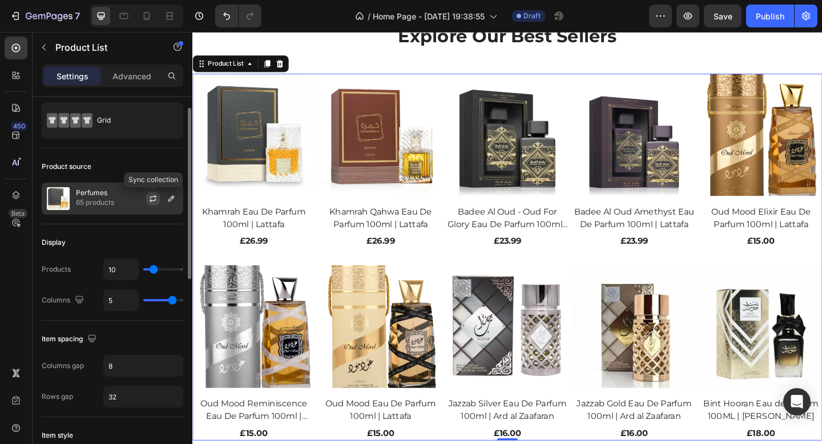
click at [151, 199] on icon "button" at bounding box center [153, 200] width 6 height 3
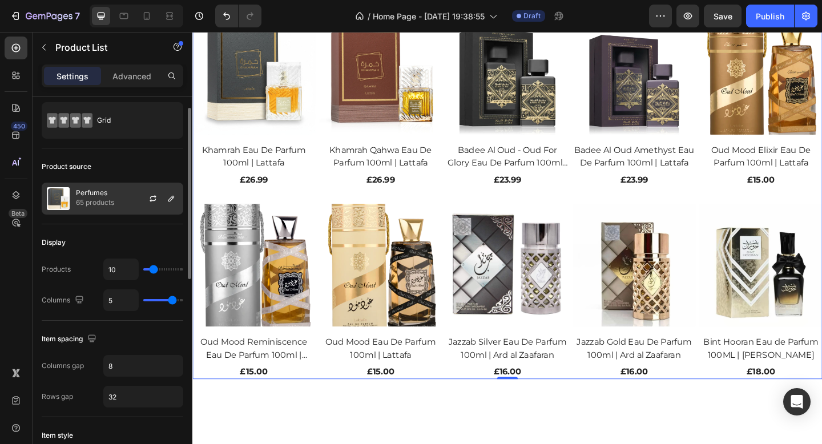
scroll to position [0, 0]
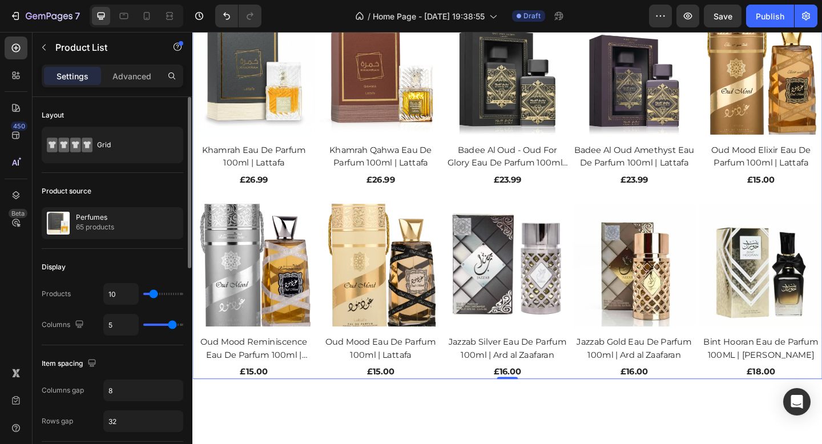
type input "9"
type input "8"
type input "7"
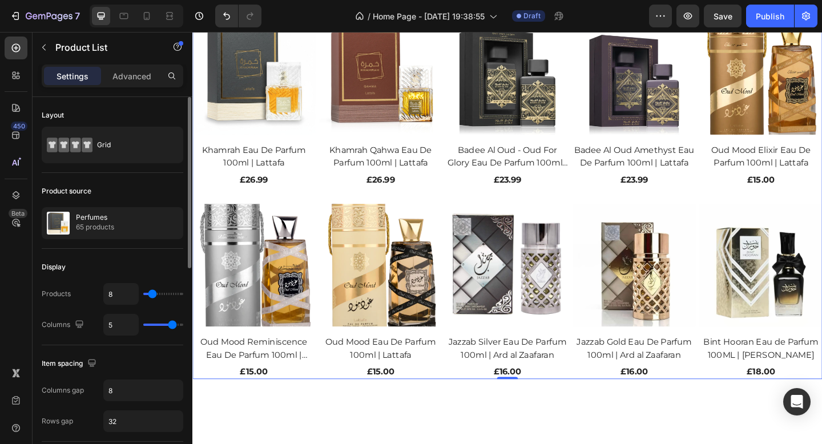
type input "7"
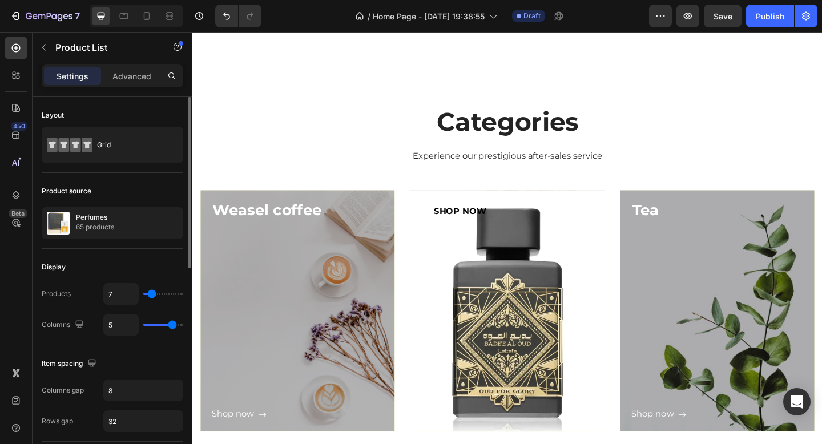
type input "6"
type input "7"
type input "8"
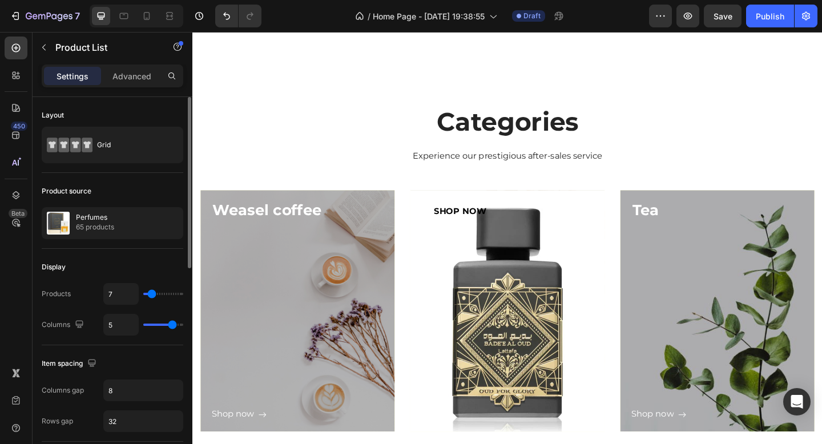
type input "8"
type input "9"
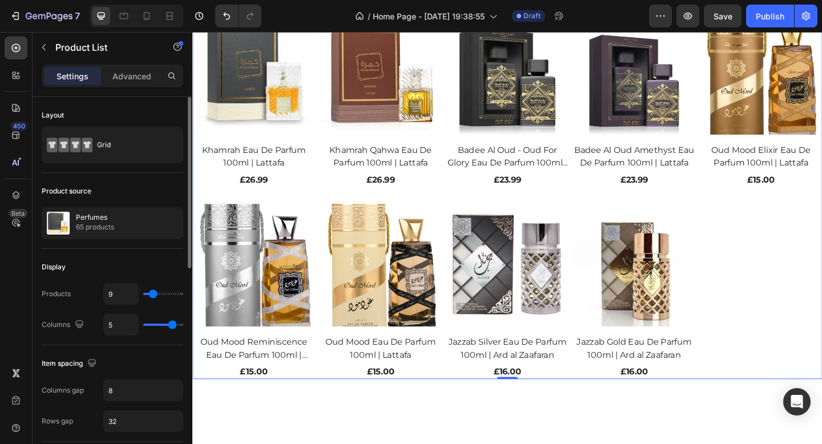
type input "10"
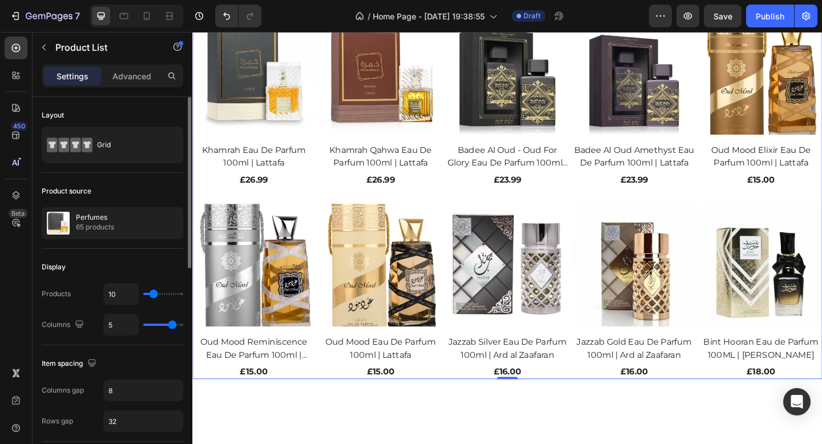
click at [153, 294] on input "range" at bounding box center [163, 294] width 40 height 2
click at [128, 68] on div "Advanced" at bounding box center [131, 76] width 57 height 18
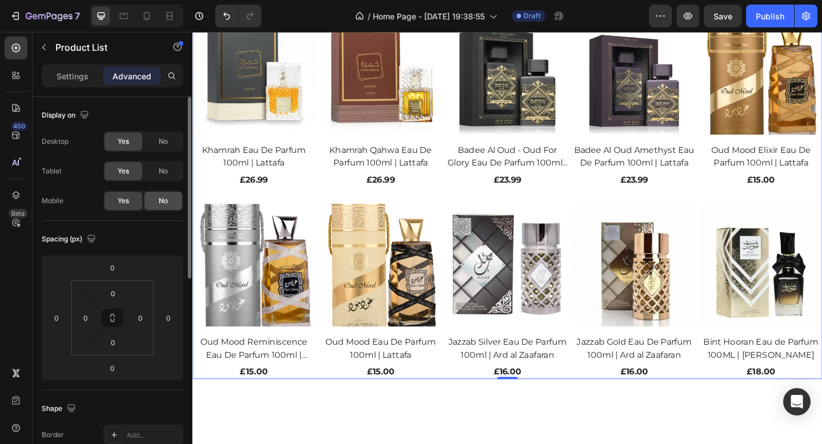
click at [171, 204] on div "No" at bounding box center [163, 201] width 38 height 18
click at [150, 17] on icon at bounding box center [146, 15] width 11 height 11
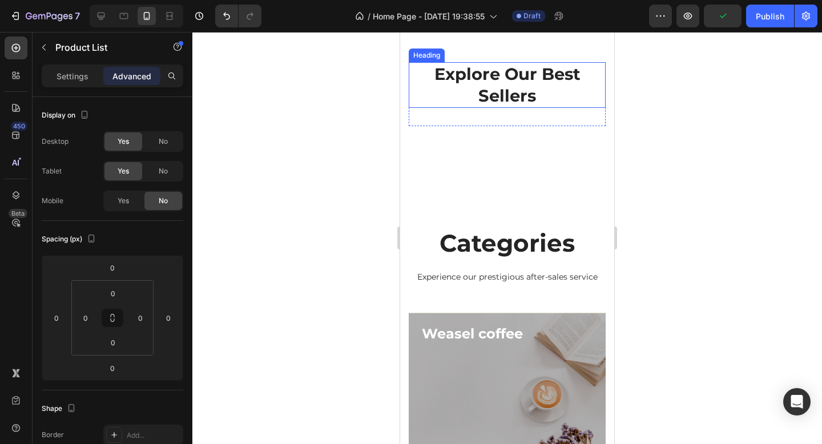
scroll to position [757, 0]
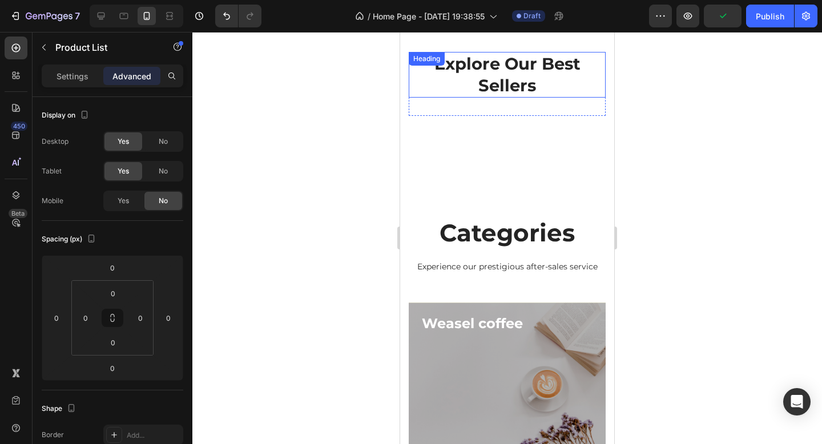
click at [500, 82] on p "Explore Our Best Sellers" at bounding box center [507, 74] width 195 height 43
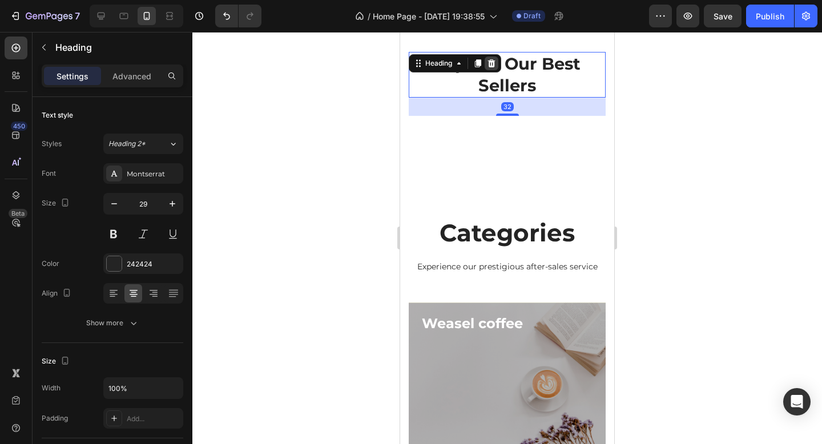
click at [497, 66] on div at bounding box center [491, 63] width 14 height 14
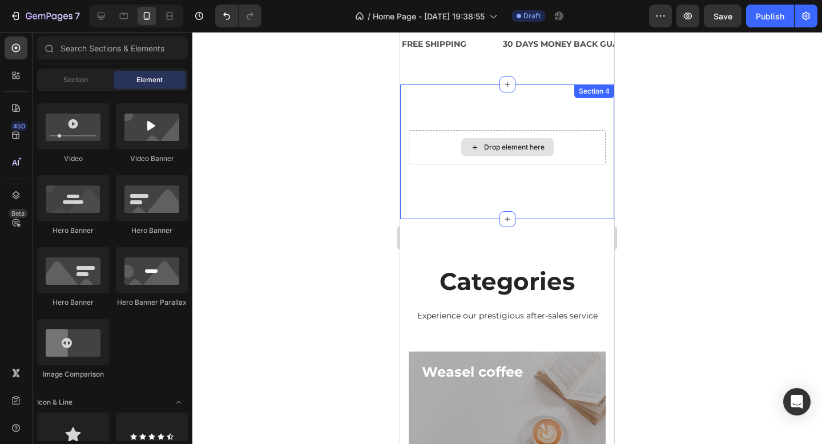
scroll to position [668, 0]
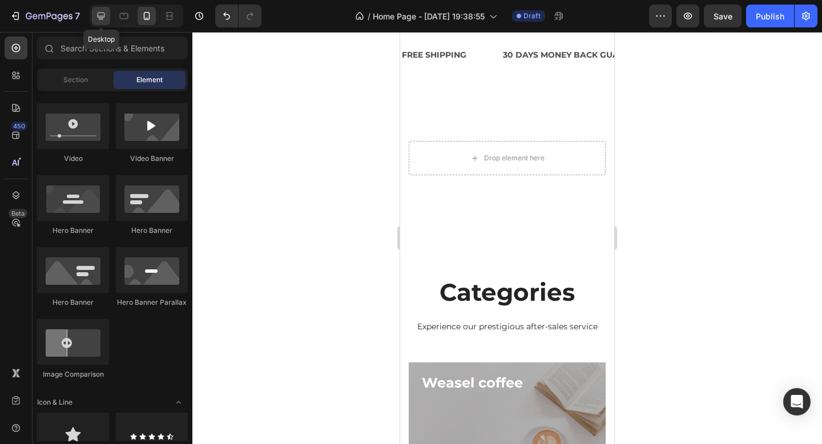
click at [104, 16] on icon at bounding box center [101, 16] width 7 height 7
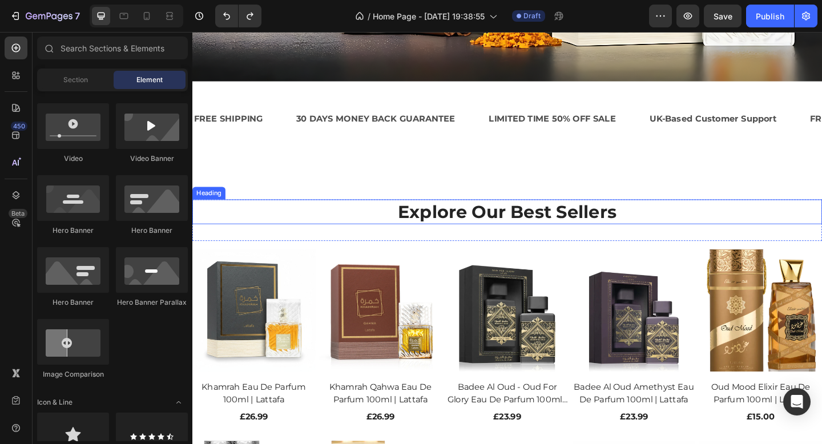
scroll to position [665, 0]
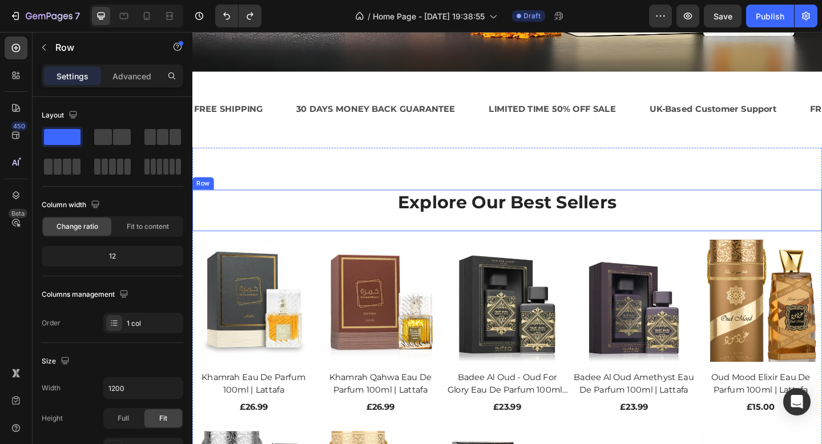
click at [366, 235] on div "Explore Our Best Sellers Heading" at bounding box center [534, 226] width 685 height 45
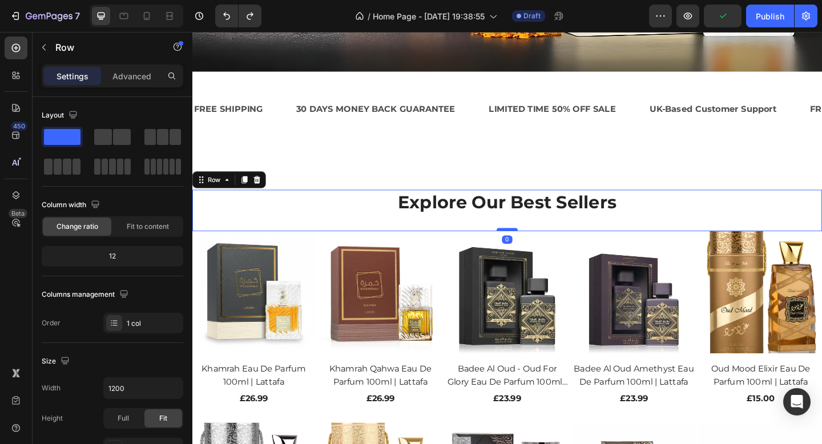
drag, startPoint x: 530, startPoint y: 255, endPoint x: 531, endPoint y: 245, distance: 9.9
click at [531, 245] on div at bounding box center [534, 246] width 23 height 3
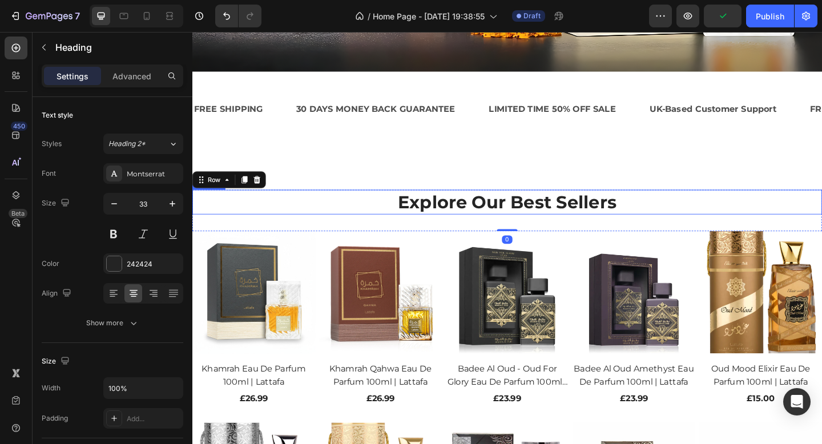
click at [539, 223] on p "Explore Our Best Sellers" at bounding box center [534, 217] width 683 height 25
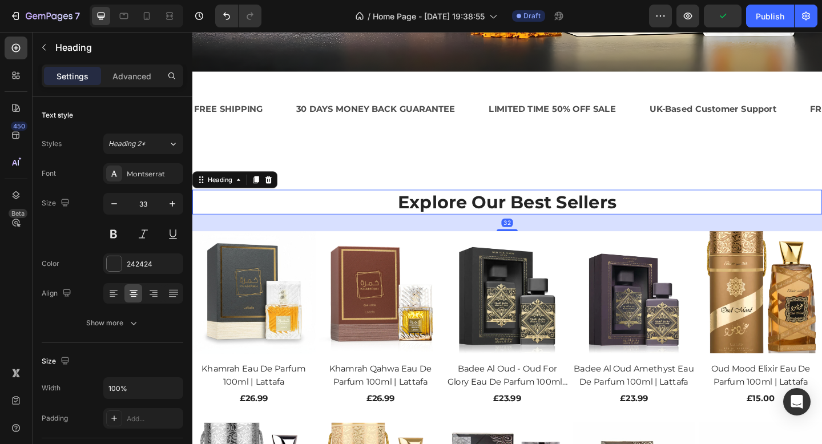
click at [551, 219] on p "Explore Our Best Sellers" at bounding box center [534, 217] width 683 height 25
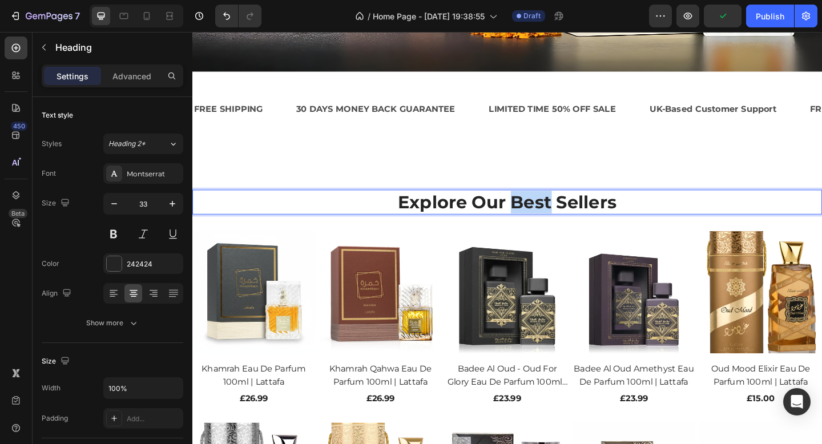
click at [551, 219] on p "Explore Our Best Sellers" at bounding box center [534, 217] width 683 height 25
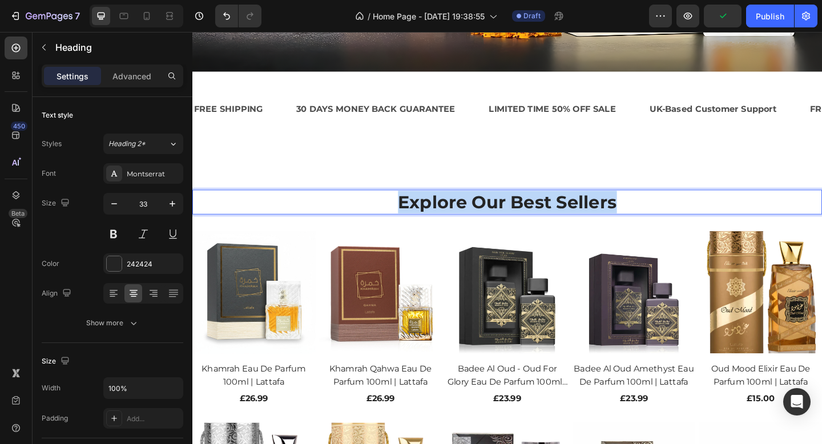
click at [551, 219] on p "Explore Our Best Sellers" at bounding box center [534, 217] width 683 height 25
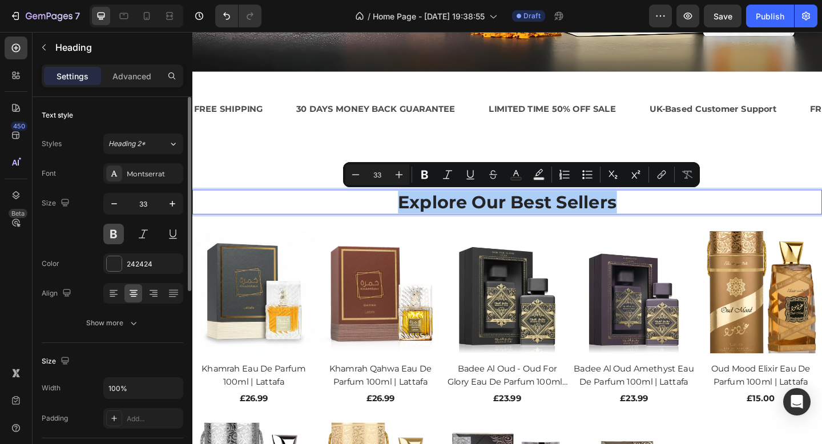
click at [111, 231] on button at bounding box center [113, 234] width 21 height 21
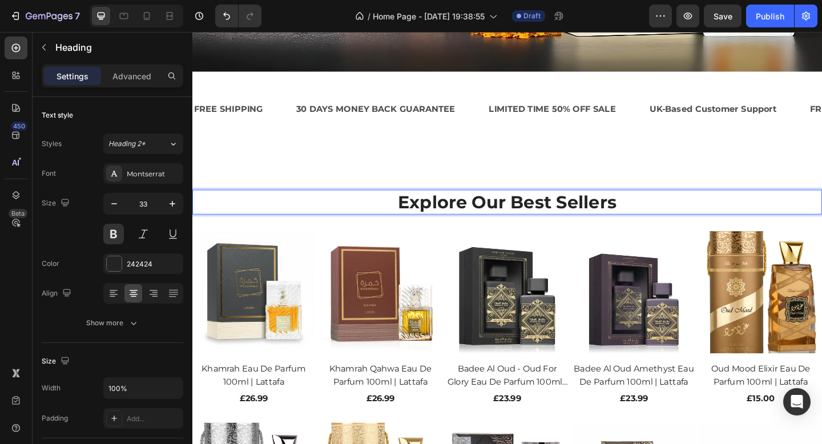
click at [520, 211] on p "Explore Our Best Sellers" at bounding box center [534, 217] width 683 height 25
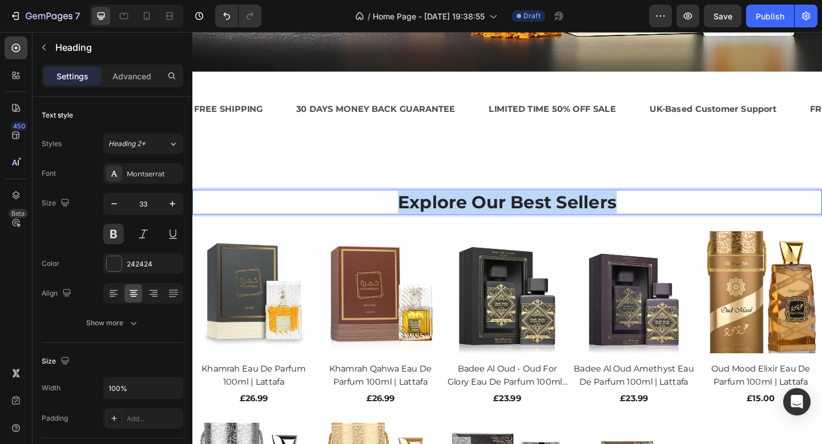
click at [520, 211] on p "Explore Our Best Sellers" at bounding box center [534, 217] width 683 height 25
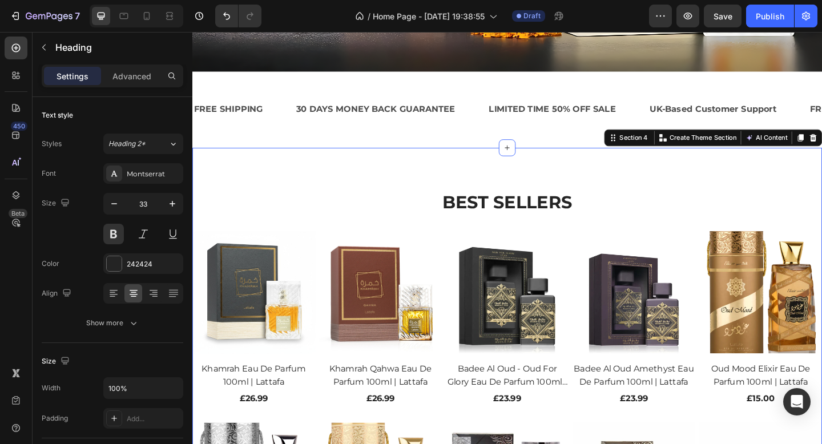
click at [664, 170] on div "BEST SELLERS Heading Row (P) Images Khamrah Eau De Parfum 100ml | Lattafa (P) T…" at bounding box center [534, 425] width 685 height 535
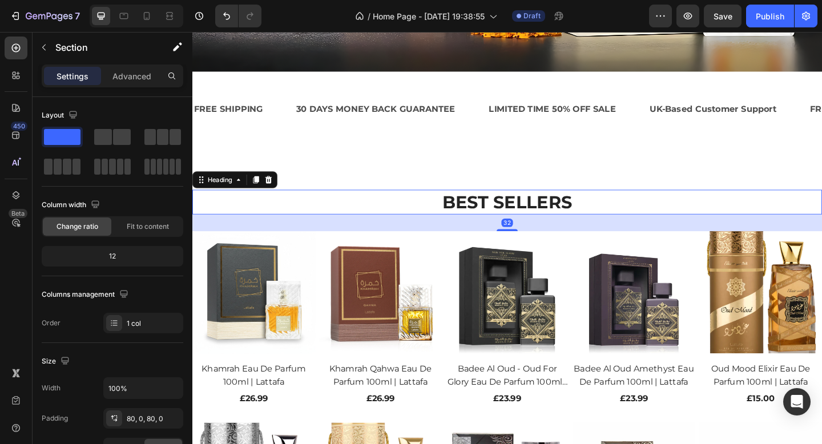
click at [615, 213] on p "BEST SELLERS" at bounding box center [534, 217] width 683 height 25
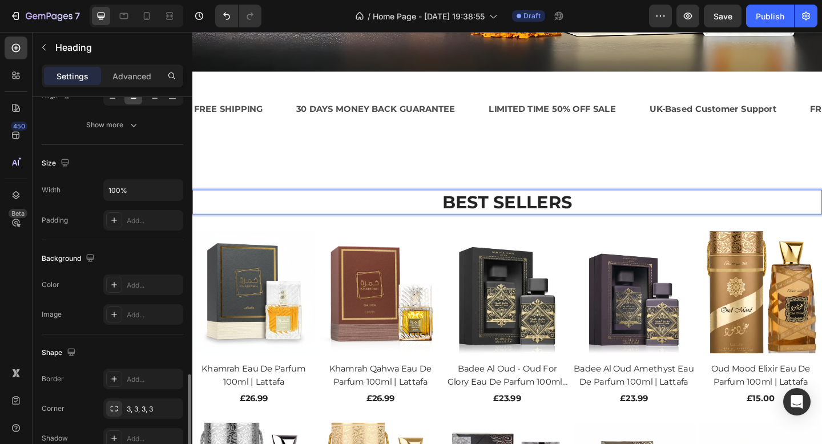
scroll to position [361, 0]
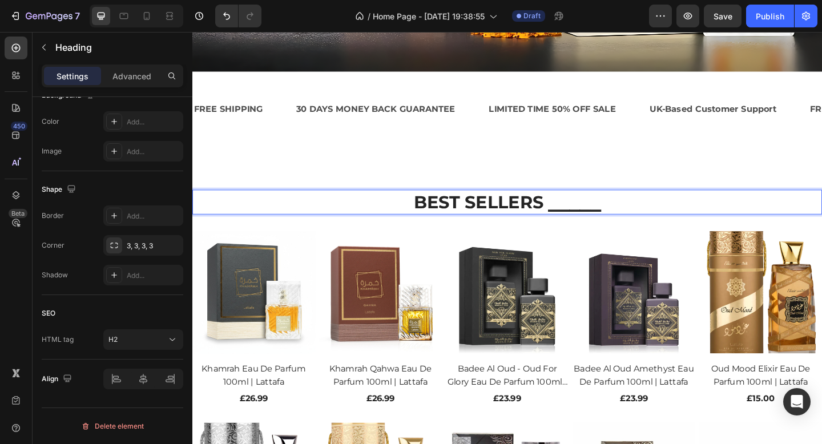
click at [419, 219] on p "BEST SELLERS ⎯⎯⎯⎯⎯" at bounding box center [534, 217] width 683 height 25
click at [430, 216] on p "⎯⎯⎯⎯⎯BEST SELLERS ⎯⎯⎯⎯⎯" at bounding box center [534, 217] width 683 height 25
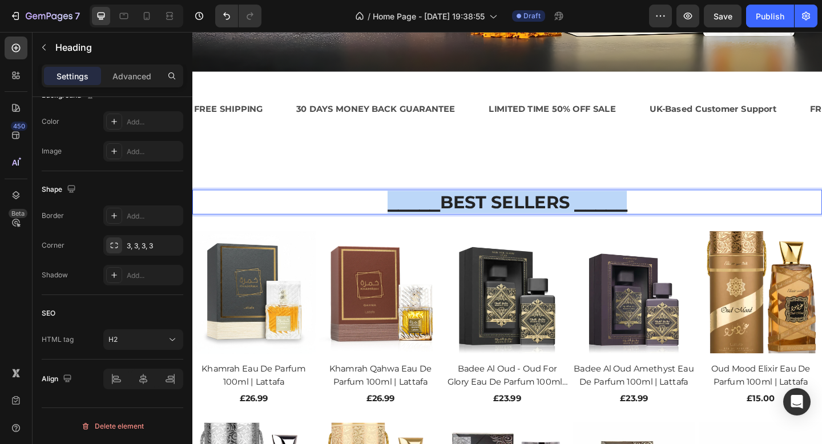
click at [430, 216] on p "⎯⎯⎯⎯⎯BEST SELLERS ⎯⎯⎯⎯⎯" at bounding box center [534, 217] width 683 height 25
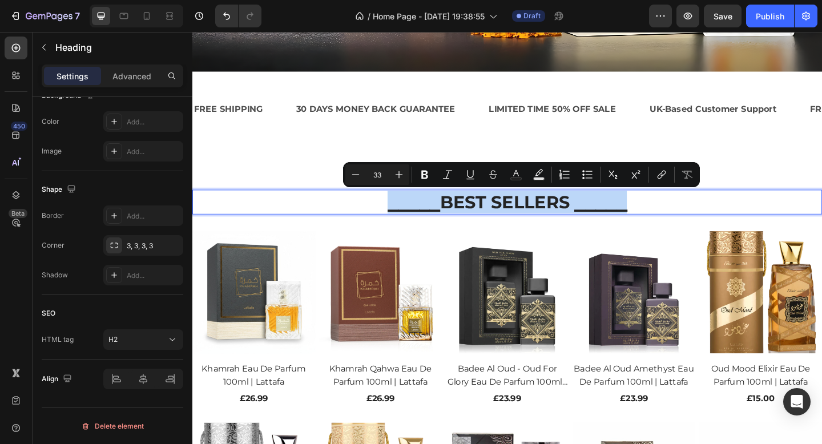
click at [438, 219] on p "⎯⎯⎯⎯⎯BEST SELLERS ⎯⎯⎯⎯⎯" at bounding box center [534, 217] width 683 height 25
click at [450, 219] on p "⎯⎯⎯⎯⎯BEST SELLERS ⎯⎯⎯⎯⎯" at bounding box center [534, 217] width 683 height 25
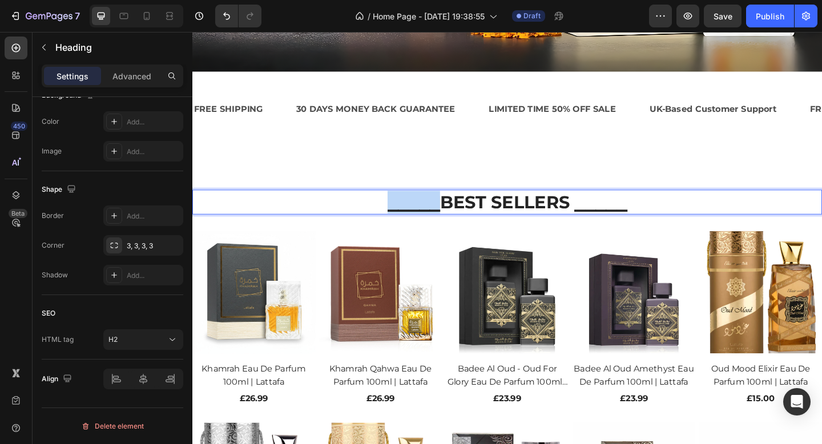
drag, startPoint x: 457, startPoint y: 219, endPoint x: 374, endPoint y: 223, distance: 82.8
click at [374, 223] on p "⎯⎯⎯⎯⎯BEST SELLERS ⎯⎯⎯⎯⎯" at bounding box center [534, 217] width 683 height 25
click at [602, 217] on p "⎯⎯⎯⎯⎯BEST SELLERS ⎯⎯⎯⎯⎯" at bounding box center [534, 217] width 683 height 25
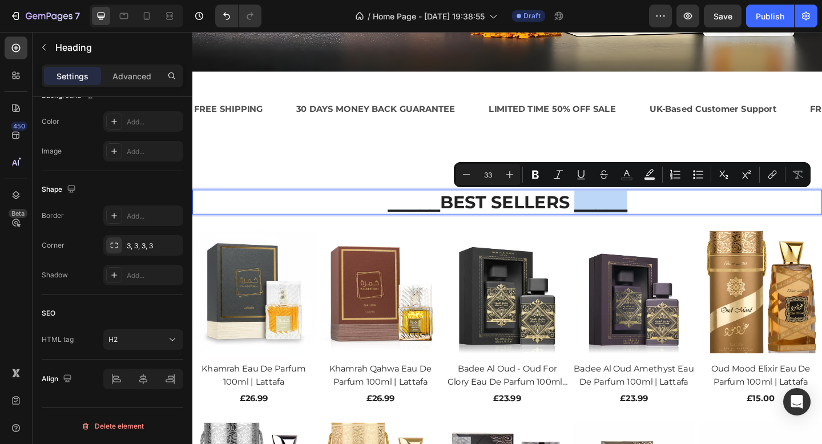
drag, startPoint x: 608, startPoint y: 219, endPoint x: 695, endPoint y: 217, distance: 86.7
click at [695, 217] on p "⎯⎯⎯⎯⎯BEST SELLERS ⎯⎯⎯⎯⎯" at bounding box center [534, 217] width 683 height 25
click at [728, 223] on p "⎯⎯⎯⎯⎯BEST SELLERS ⎯⎯⎯⎯⎯" at bounding box center [534, 217] width 683 height 25
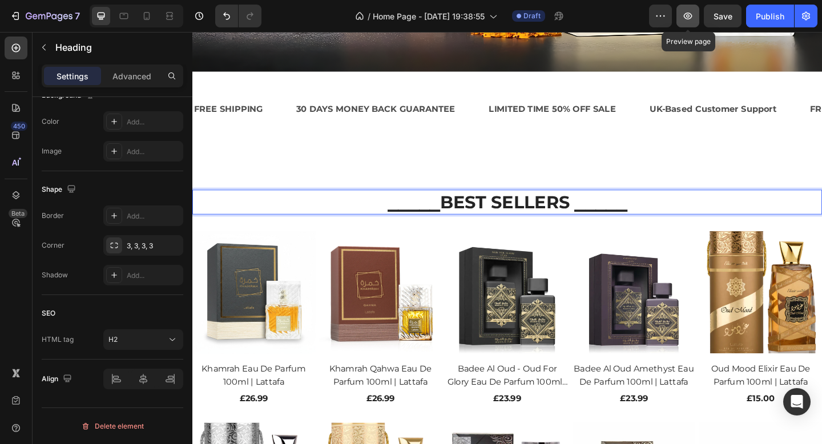
click at [685, 17] on icon "button" at bounding box center [688, 16] width 9 height 7
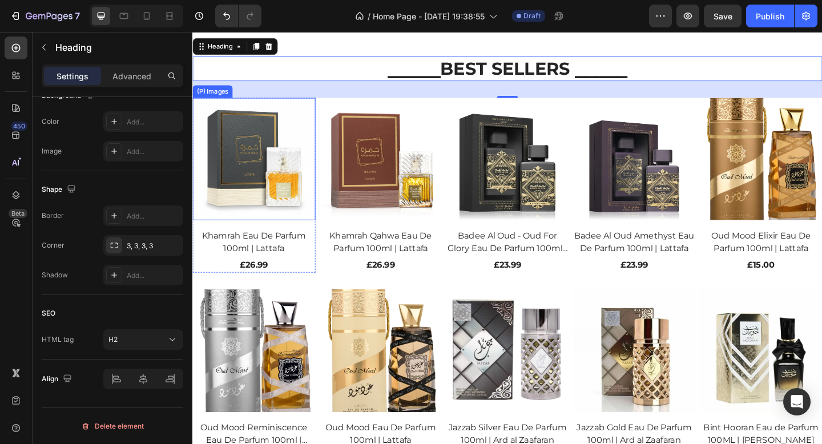
scroll to position [868, 0]
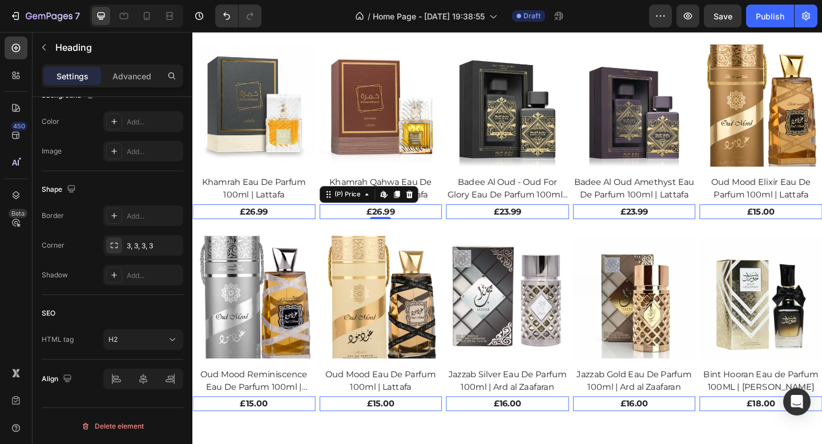
click at [402, 228] on div "£26.99" at bounding box center [397, 228] width 134 height 16
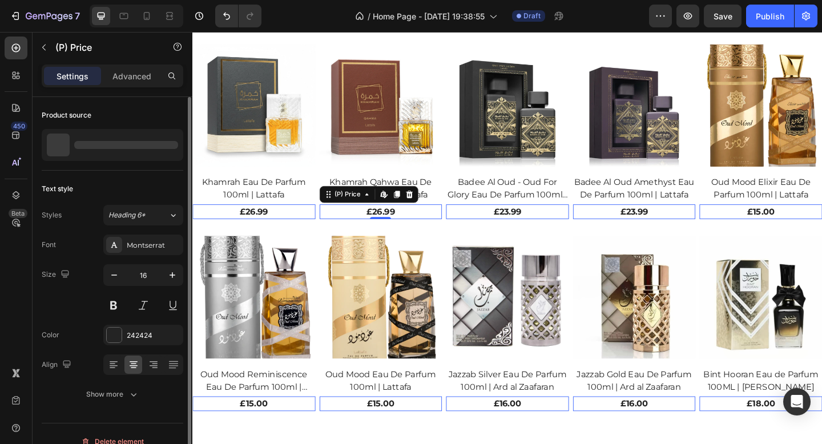
click at [398, 228] on div "£26.99" at bounding box center [397, 228] width 134 height 16
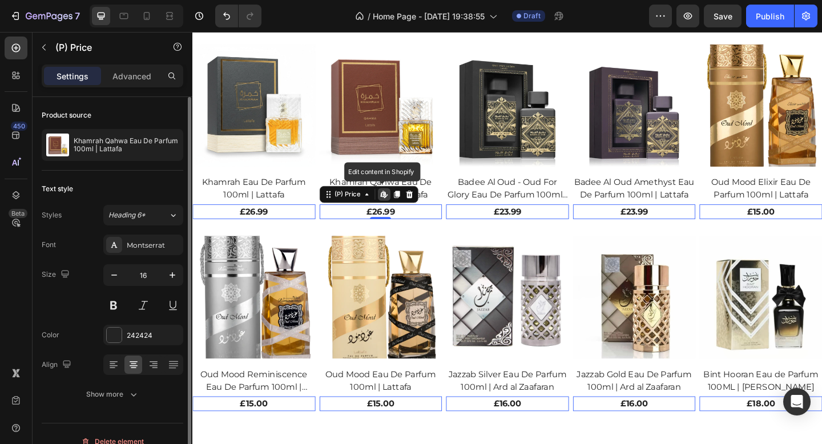
click at [398, 228] on div "£26.99" at bounding box center [397, 228] width 134 height 16
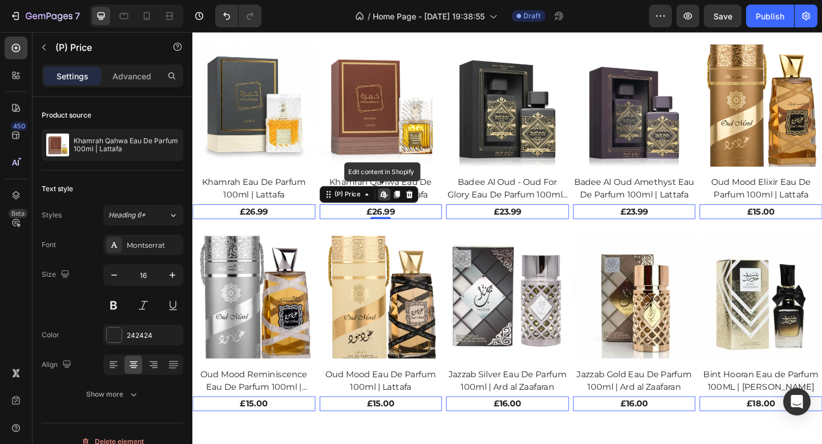
click at [398, 228] on div "£26.99" at bounding box center [397, 228] width 134 height 16
click at [416, 228] on div "£26.99" at bounding box center [397, 228] width 134 height 16
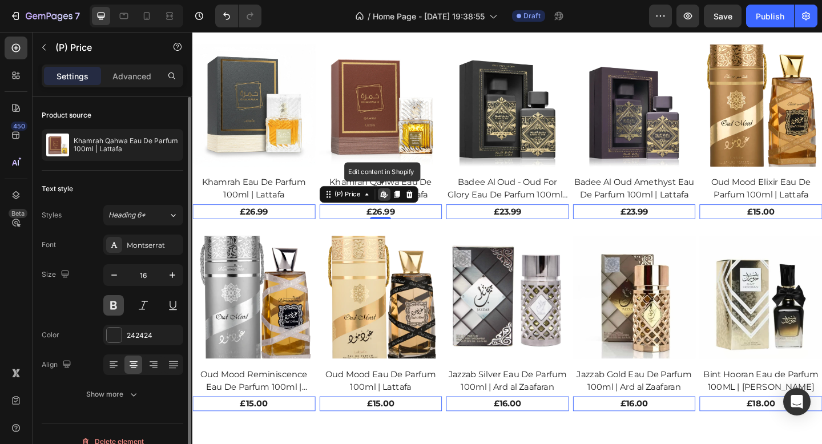
click at [112, 303] on button at bounding box center [113, 305] width 21 height 21
click at [117, 305] on button at bounding box center [113, 305] width 21 height 21
click at [108, 302] on button at bounding box center [113, 305] width 21 height 21
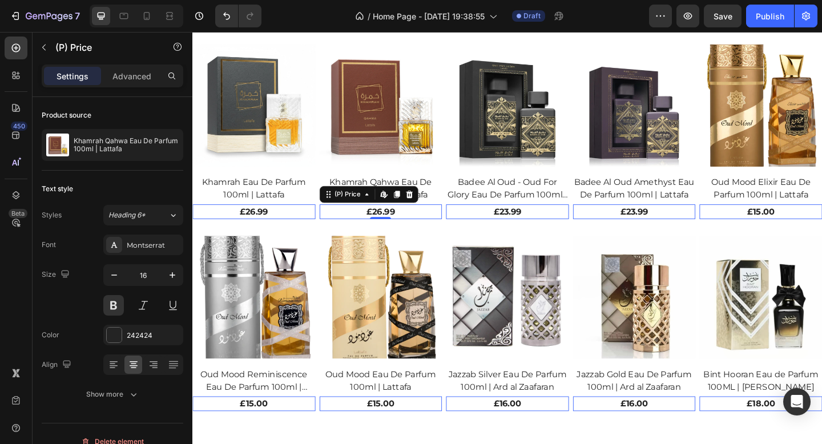
click at [411, 225] on div "£26.99" at bounding box center [397, 228] width 134 height 16
click at [523, 229] on div "£23.99" at bounding box center [535, 228] width 134 height 16
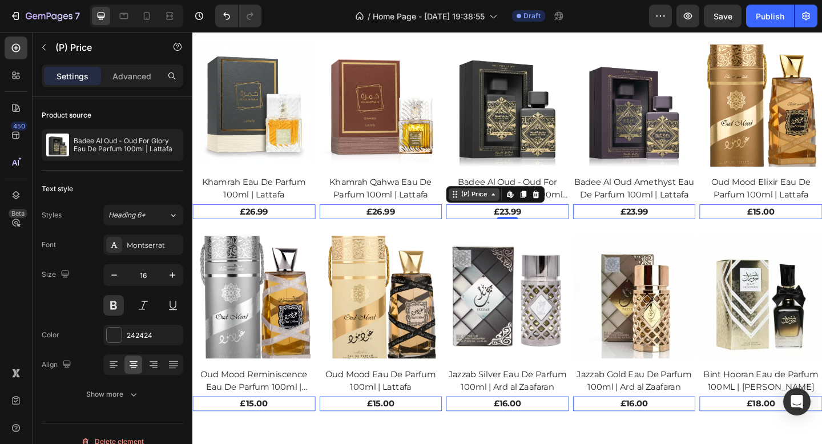
click at [520, 214] on div "(P) Price" at bounding box center [498, 209] width 55 height 14
click at [518, 207] on icon at bounding box center [519, 208] width 9 height 9
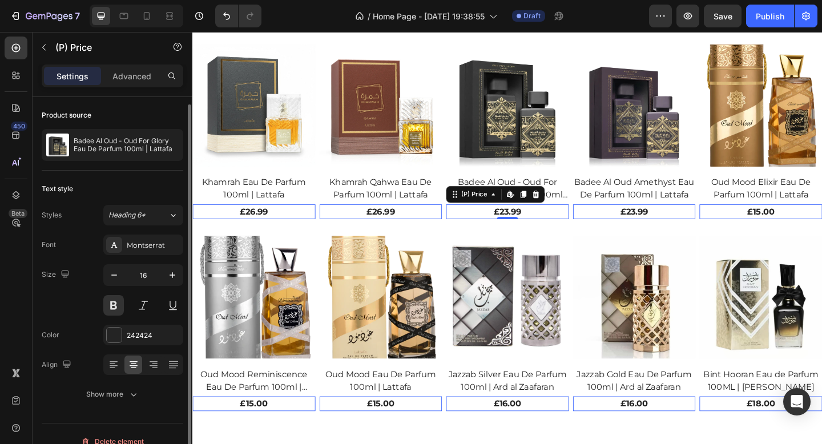
scroll to position [15, 0]
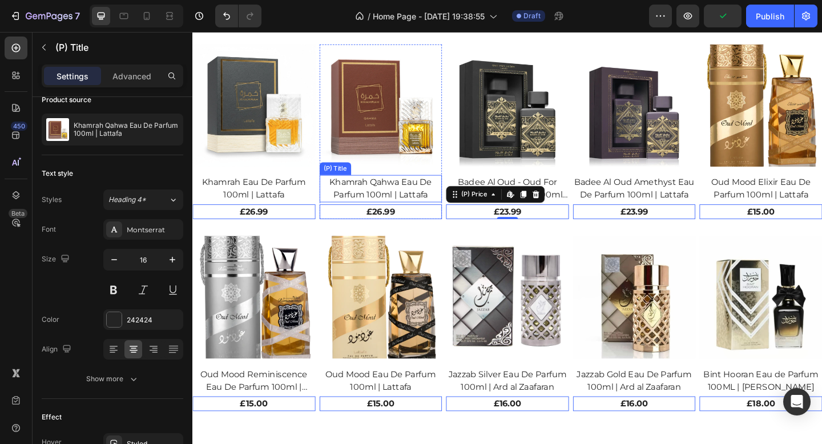
click at [379, 199] on h2 "Khamrah Qahwa Eau De Parfum 100ml | Lattafa" at bounding box center [397, 203] width 134 height 30
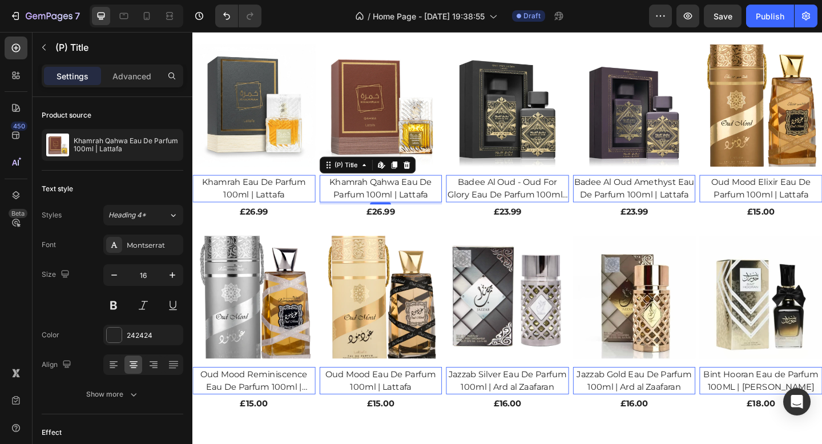
scroll to position [791, 0]
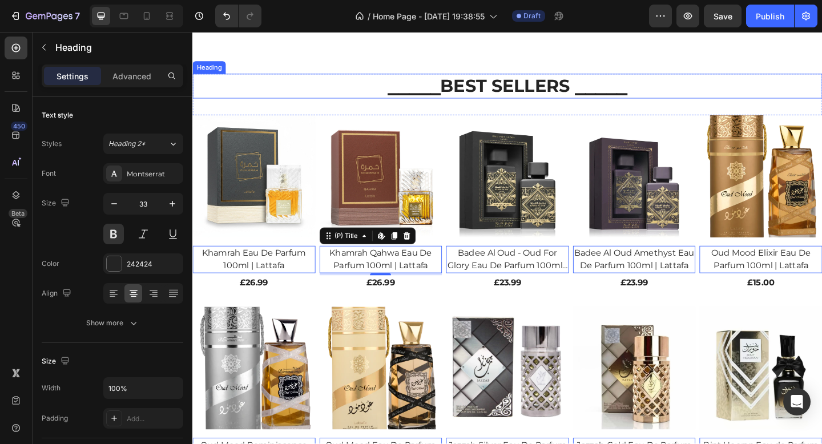
click at [461, 94] on p "⎯⎯⎯⎯⎯BEST SELLERS ⎯⎯⎯⎯⎯" at bounding box center [534, 91] width 683 height 25
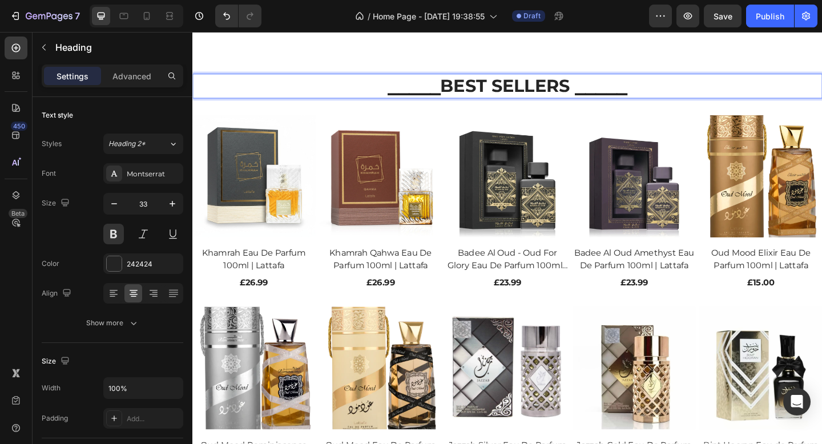
click at [461, 92] on p "⎯⎯⎯⎯⎯BEST SELLERS ⎯⎯⎯⎯⎯" at bounding box center [534, 91] width 683 height 25
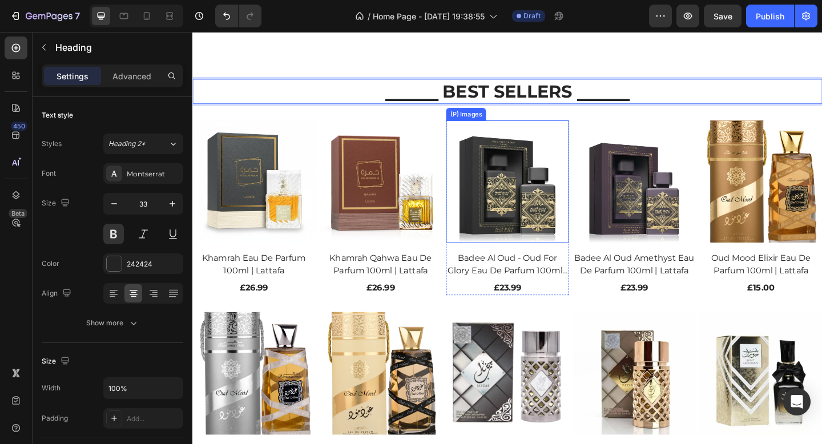
scroll to position [765, 0]
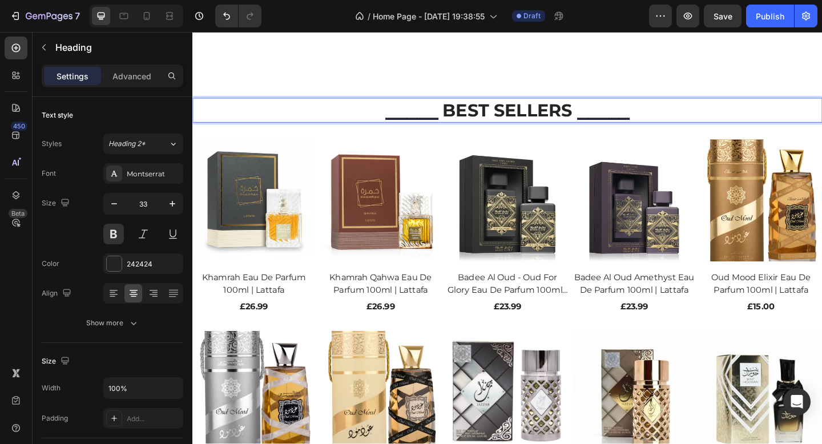
click at [712, 118] on p "⎯⎯⎯⎯⎯ BEST SELLERS ⎯⎯⎯⎯⎯" at bounding box center [534, 117] width 683 height 25
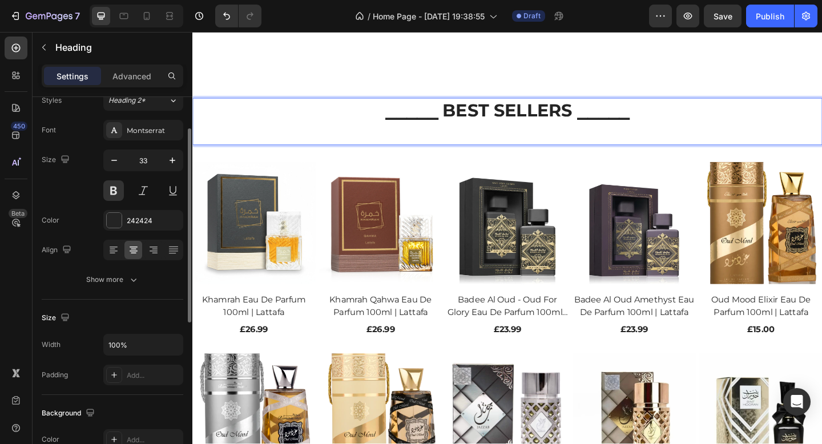
scroll to position [58, 0]
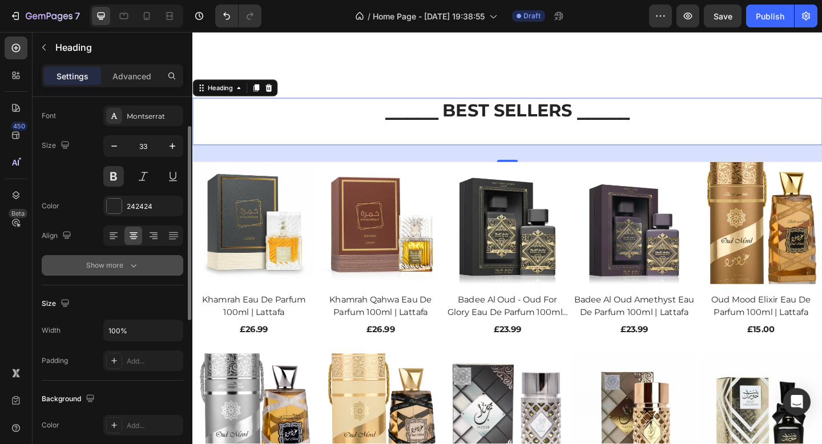
click at [117, 259] on button "Show more" at bounding box center [113, 265] width 142 height 21
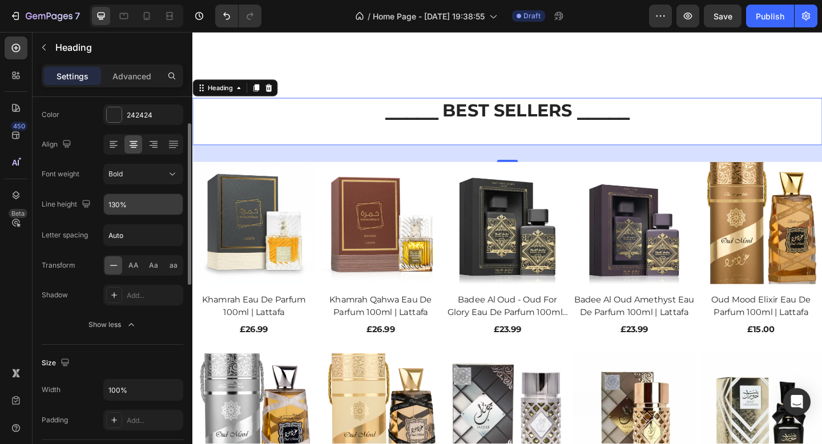
scroll to position [150, 0]
click at [136, 286] on div "Add..." at bounding box center [143, 294] width 80 height 21
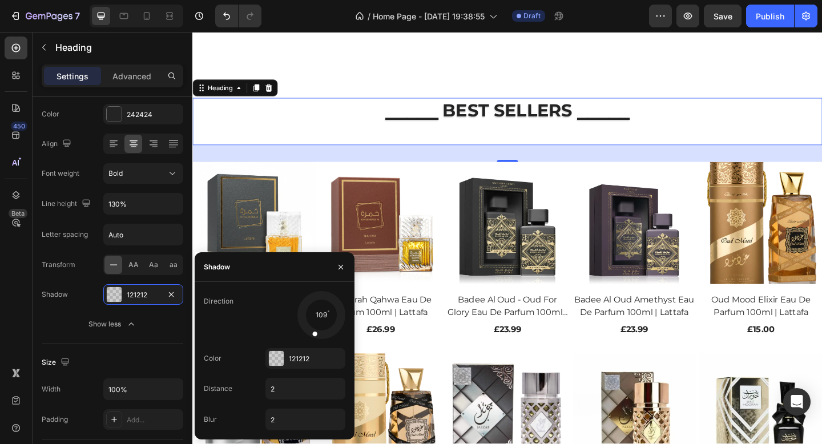
drag, startPoint x: 305, startPoint y: 331, endPoint x: 314, endPoint y: 327, distance: 10.5
click at [314, 327] on div at bounding box center [316, 327] width 15 height 26
click at [171, 295] on icon "button" at bounding box center [171, 294] width 9 height 9
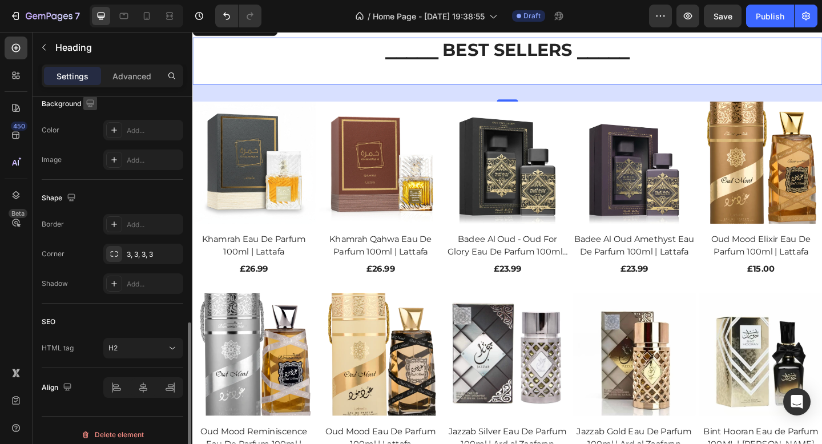
scroll to position [512, 0]
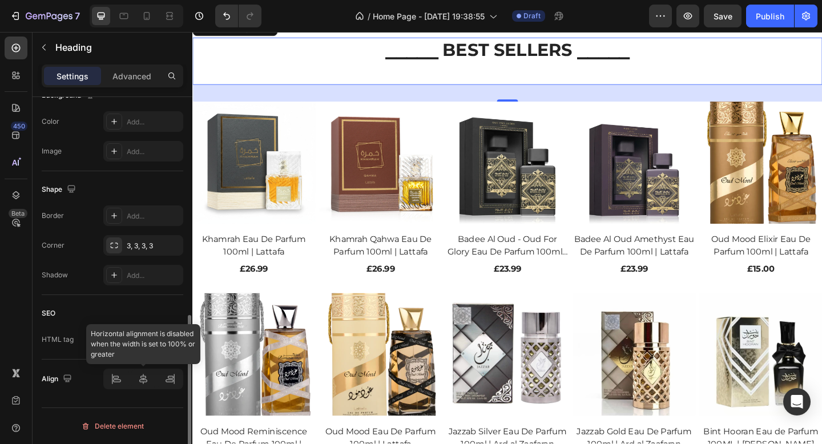
click at [145, 381] on div at bounding box center [143, 379] width 80 height 21
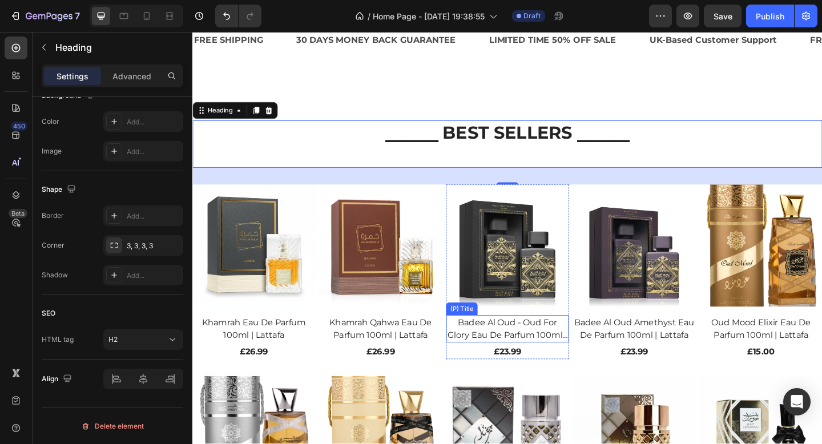
scroll to position [732, 0]
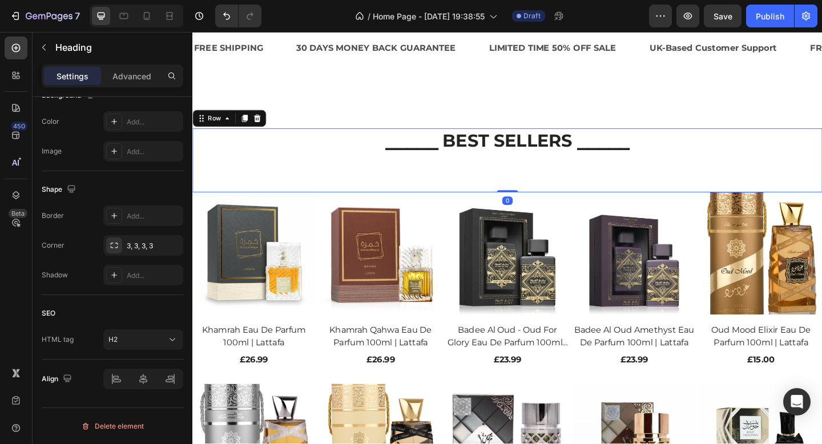
click at [554, 195] on div "⎯⎯⎯⎯⎯ BEST SELLERS ⎯⎯⎯⎯⎯ Heading" at bounding box center [534, 172] width 685 height 70
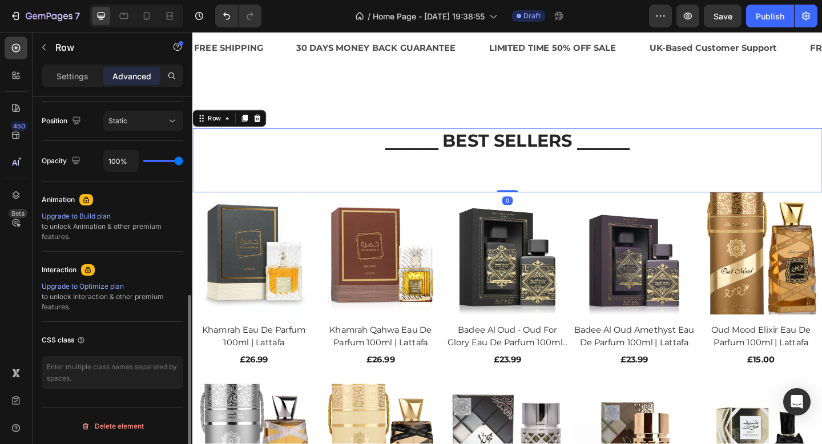
scroll to position [0, 0]
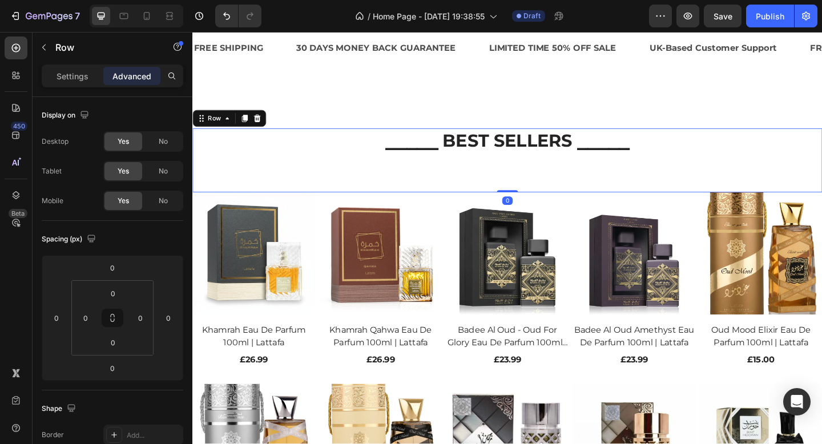
drag, startPoint x: 536, startPoint y: 204, endPoint x: 537, endPoint y: 187, distance: 17.7
click at [537, 187] on div "⎯⎯⎯⎯⎯ BEST SELLERS ⎯⎯⎯⎯⎯ Heading Row 0" at bounding box center [534, 172] width 685 height 70
drag, startPoint x: 536, startPoint y: 205, endPoint x: 538, endPoint y: 185, distance: 19.5
click at [538, 185] on div "⎯⎯⎯⎯⎯ BEST SELLERS ⎯⎯⎯⎯⎯ Heading Row 0" at bounding box center [534, 172] width 685 height 70
click at [535, 212] on div "0" at bounding box center [534, 215] width 11 height 9
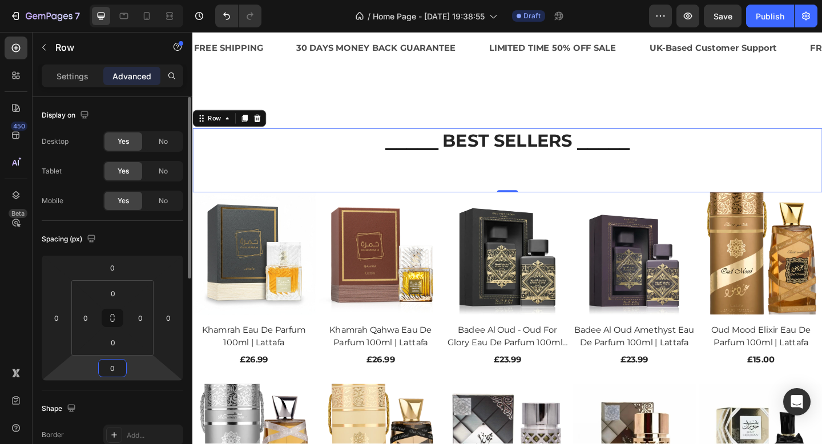
click at [116, 370] on input "0" at bounding box center [112, 368] width 23 height 17
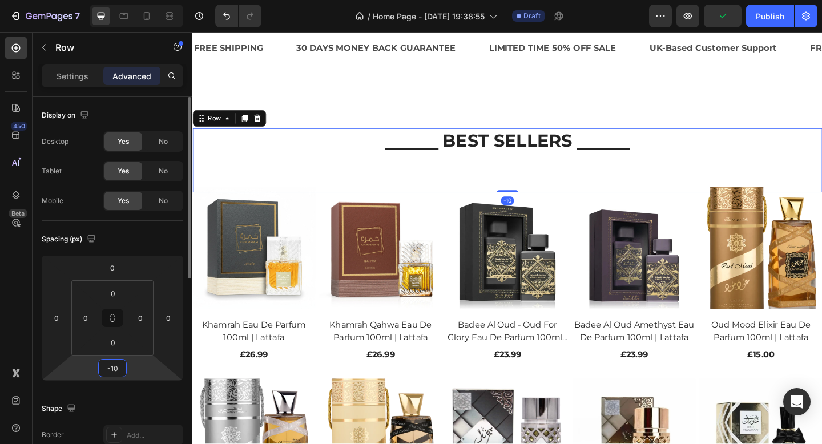
type input "-1"
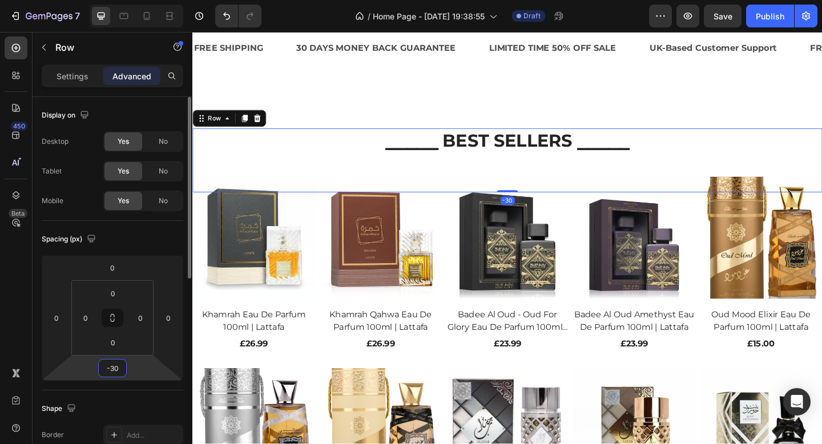
type input "-3"
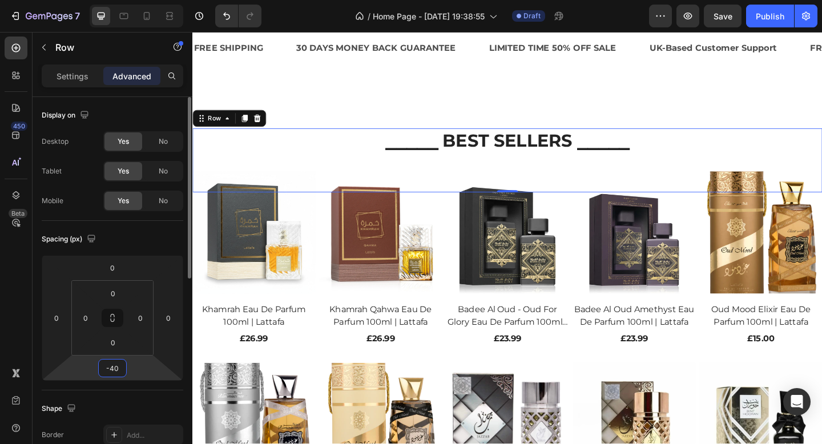
type input "-4"
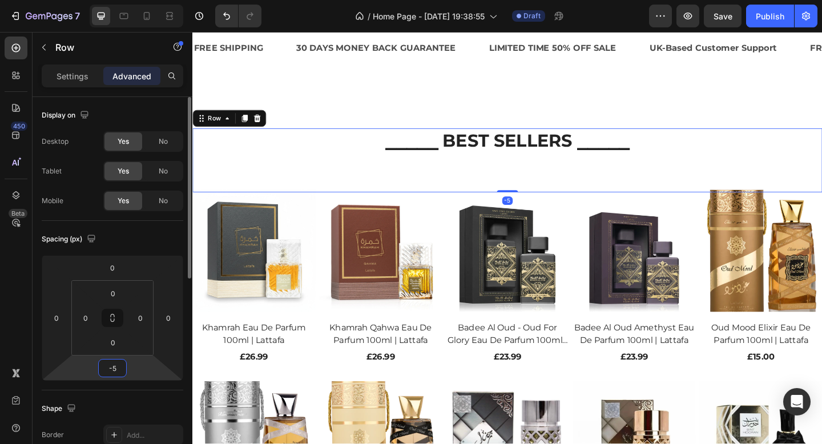
type input "-50"
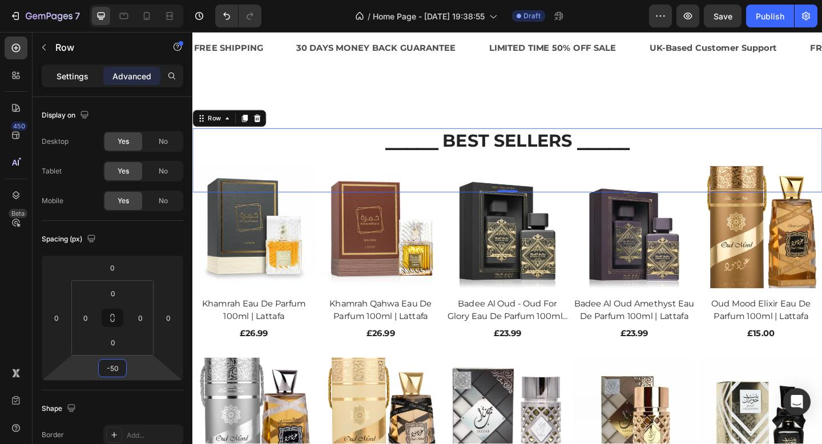
click at [80, 70] on p "Settings" at bounding box center [72, 76] width 32 height 12
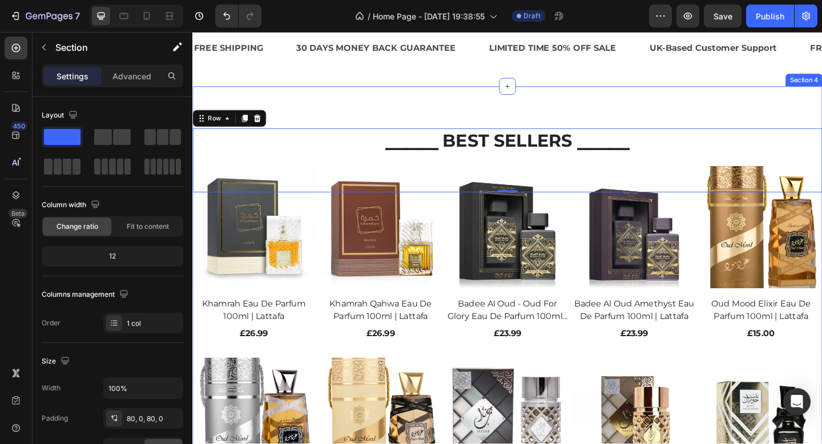
click at [370, 92] on div "⎯⎯⎯⎯⎯ BEST SELLERS ⎯⎯⎯⎯⎯ Heading Row -50 (P) Images Khamrah Eau De Parfum 100ml…" at bounding box center [534, 356] width 685 height 531
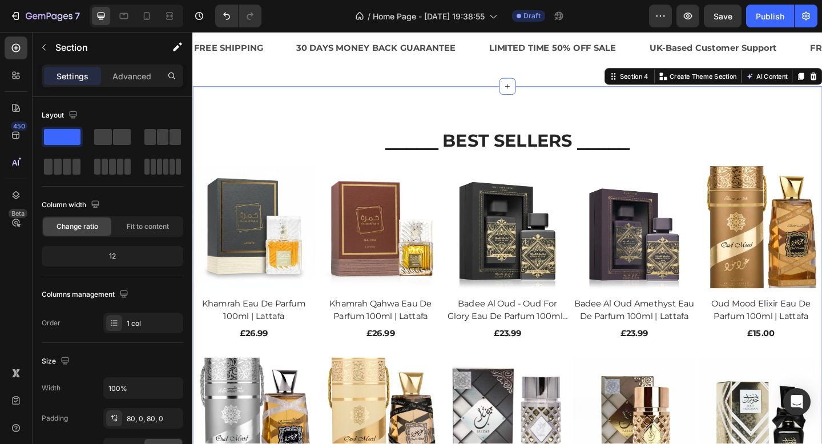
click at [499, 116] on div "⎯⎯⎯⎯⎯ BEST SELLERS ⎯⎯⎯⎯⎯ Heading Row (P) Images Khamrah Eau De Parfum 100ml | L…" at bounding box center [534, 356] width 685 height 531
click at [403, 286] on img at bounding box center [397, 245] width 134 height 134
